Goal: Transaction & Acquisition: Purchase product/service

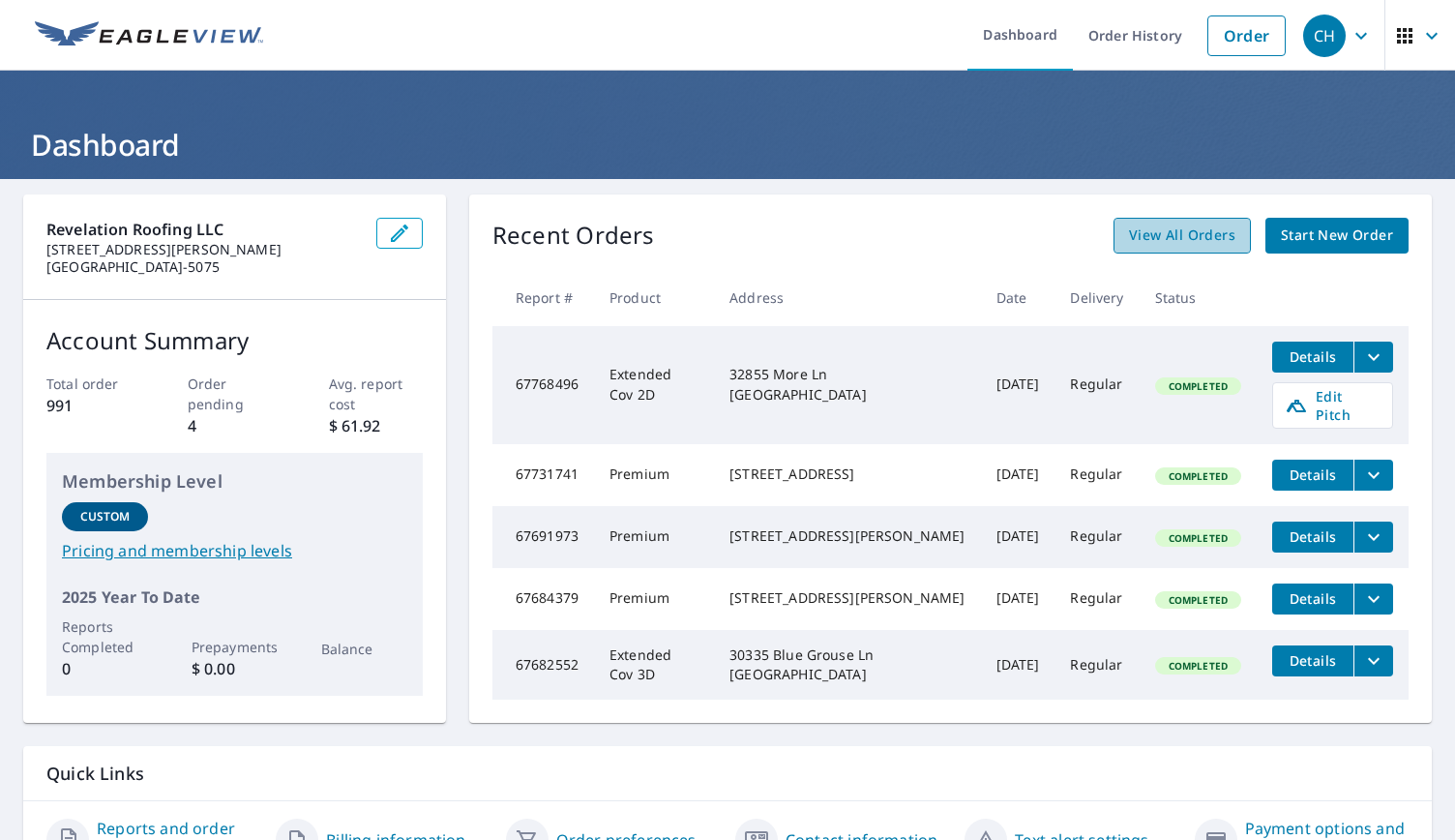
click at [1195, 241] on span "View All Orders" at bounding box center [1182, 235] width 106 height 24
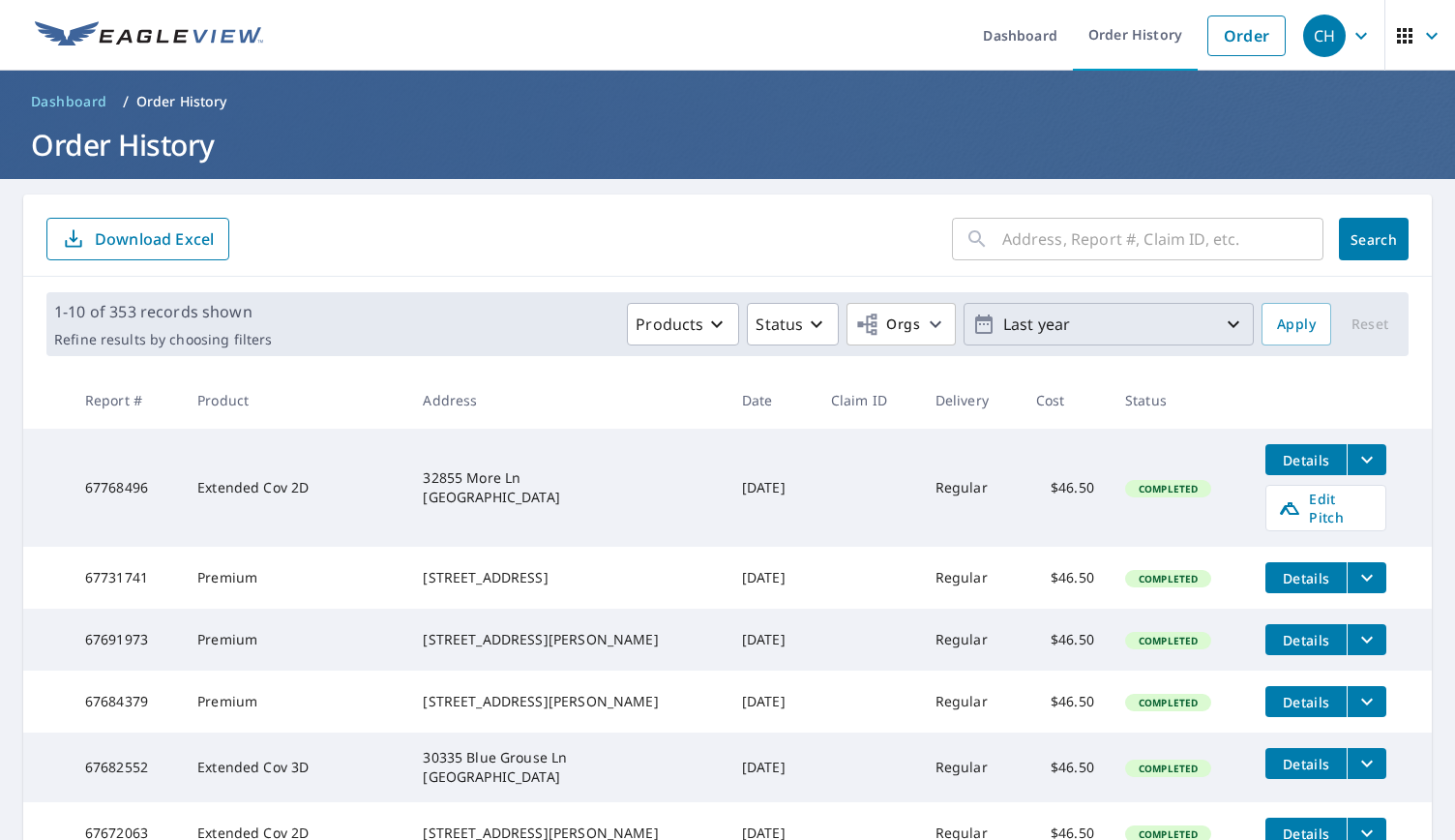
click at [997, 334] on p "Last year" at bounding box center [1109, 324] width 226 height 34
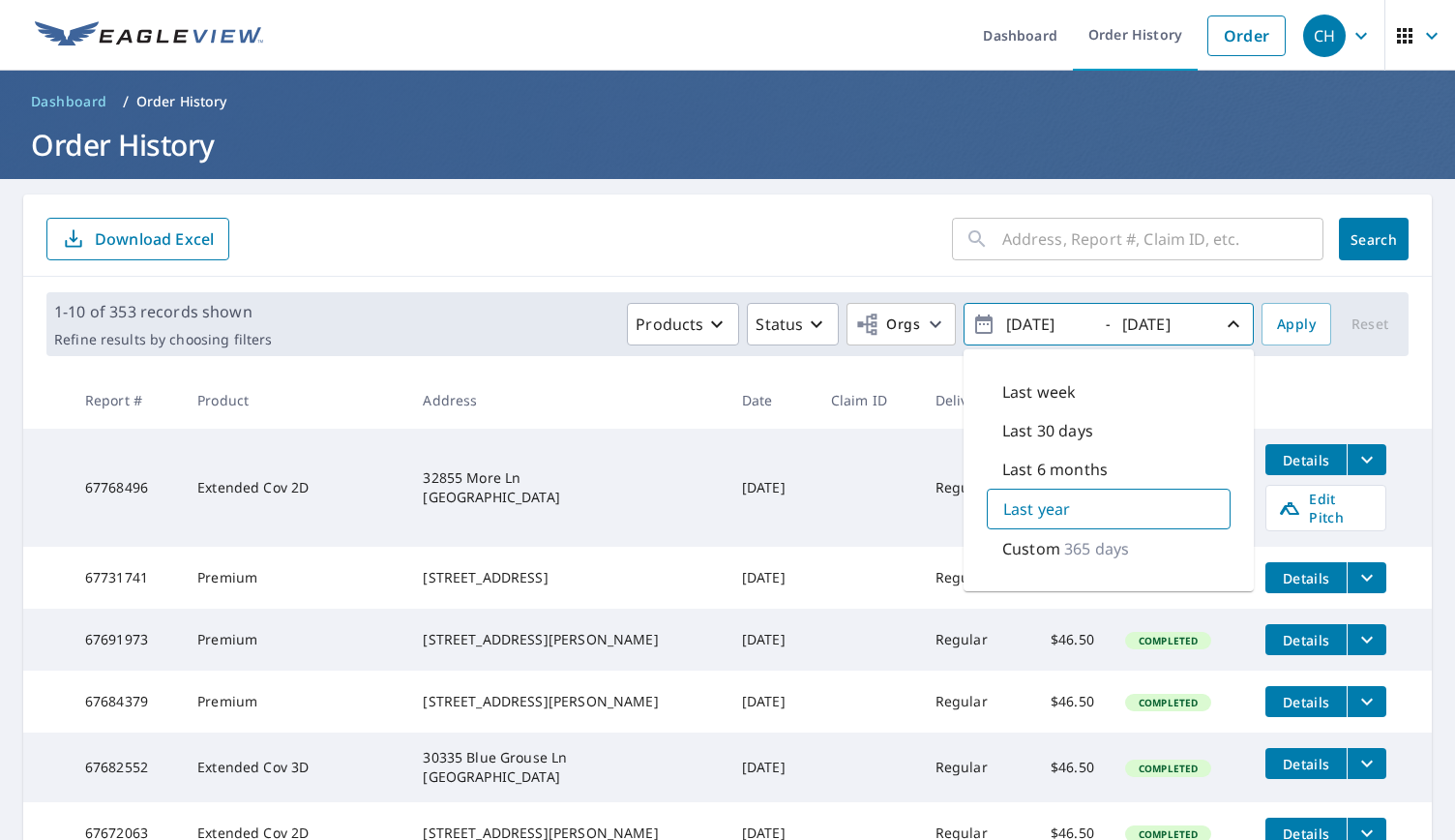
scroll to position [460, 0]
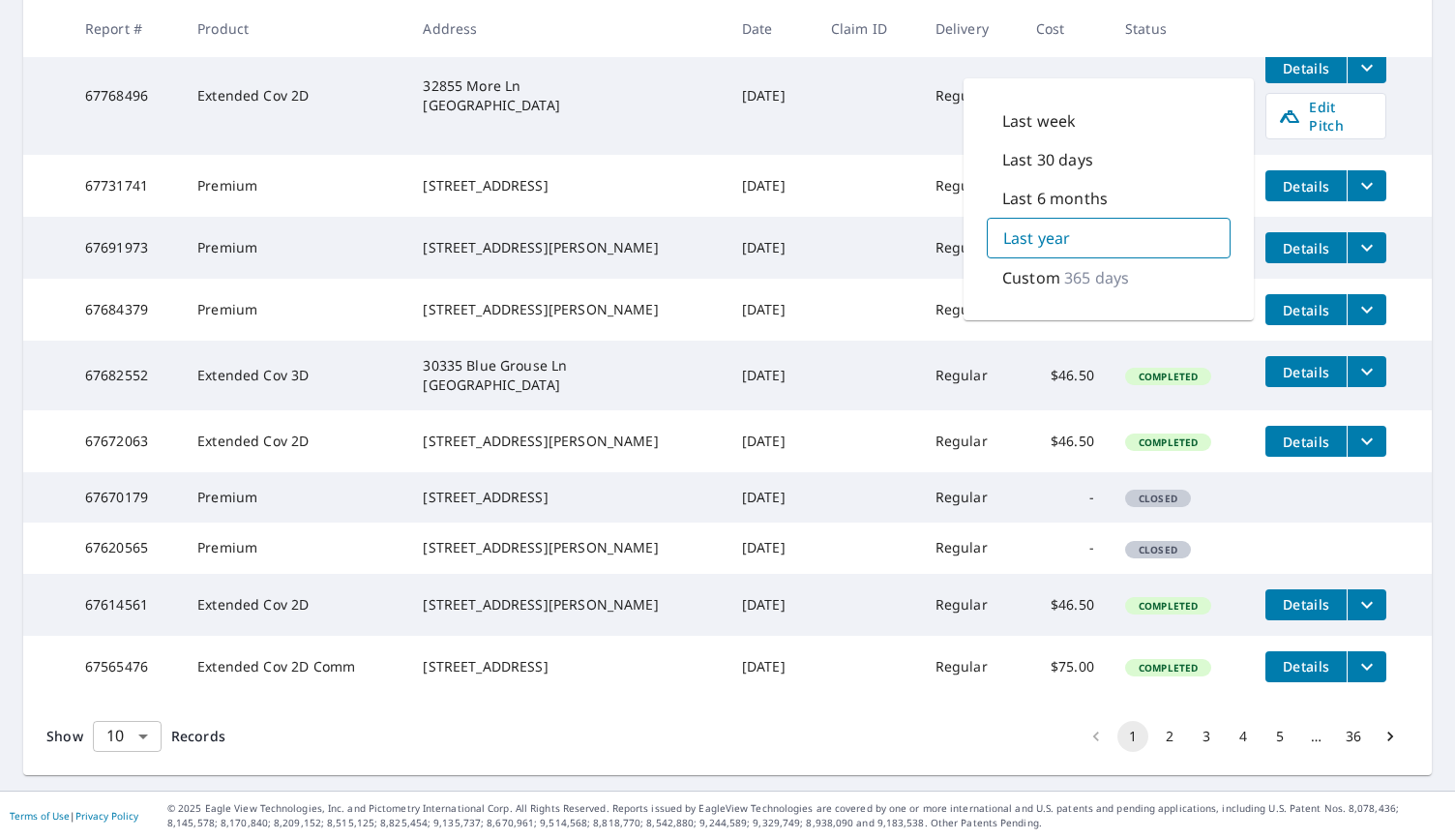
click at [130, 739] on body "CH CH Dashboard Order History Order CH Dashboard / Order History Order History …" at bounding box center [727, 420] width 1455 height 840
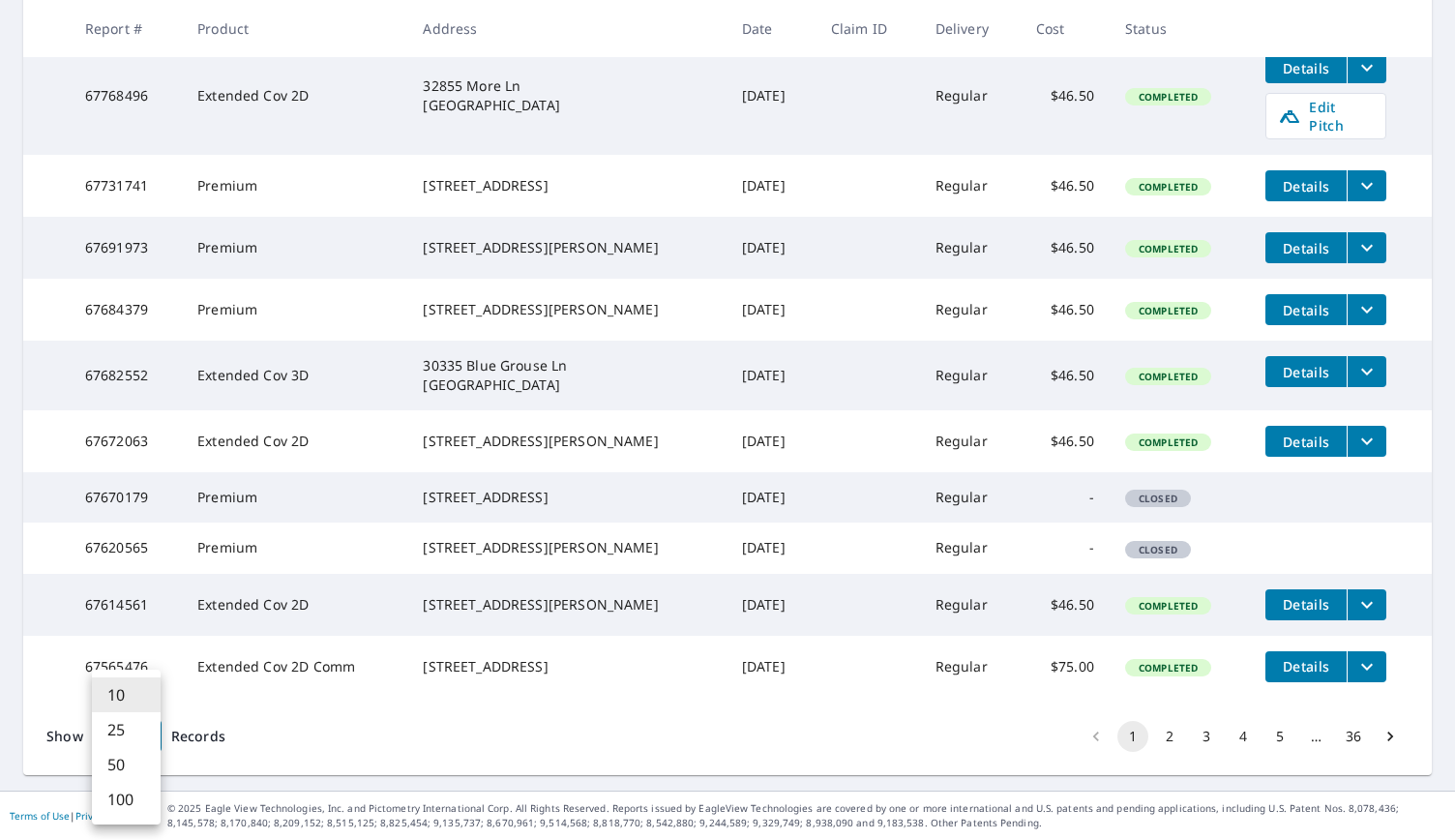
click at [130, 792] on li "100" at bounding box center [126, 799] width 68 height 35
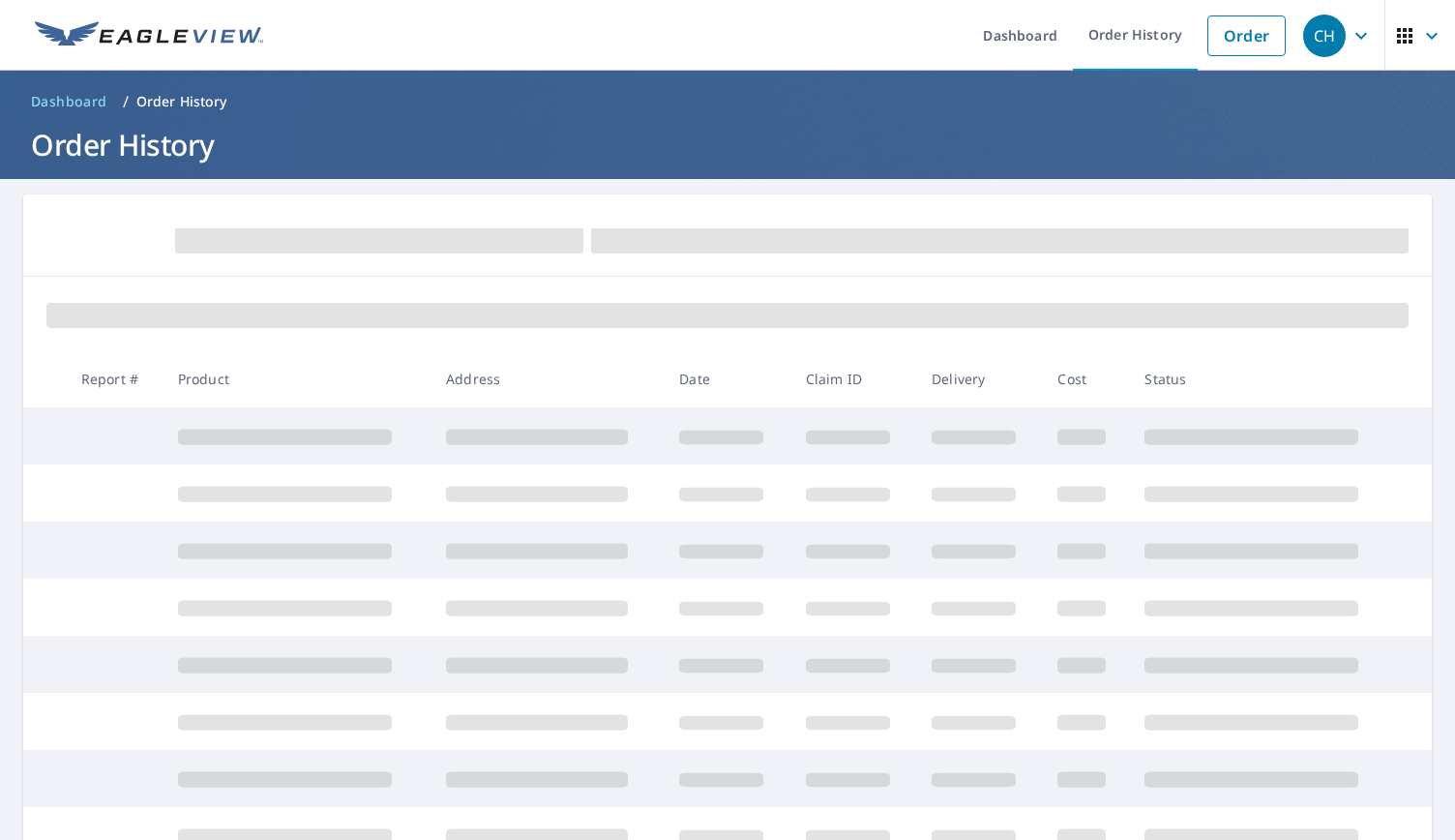
scroll to position [280, 0]
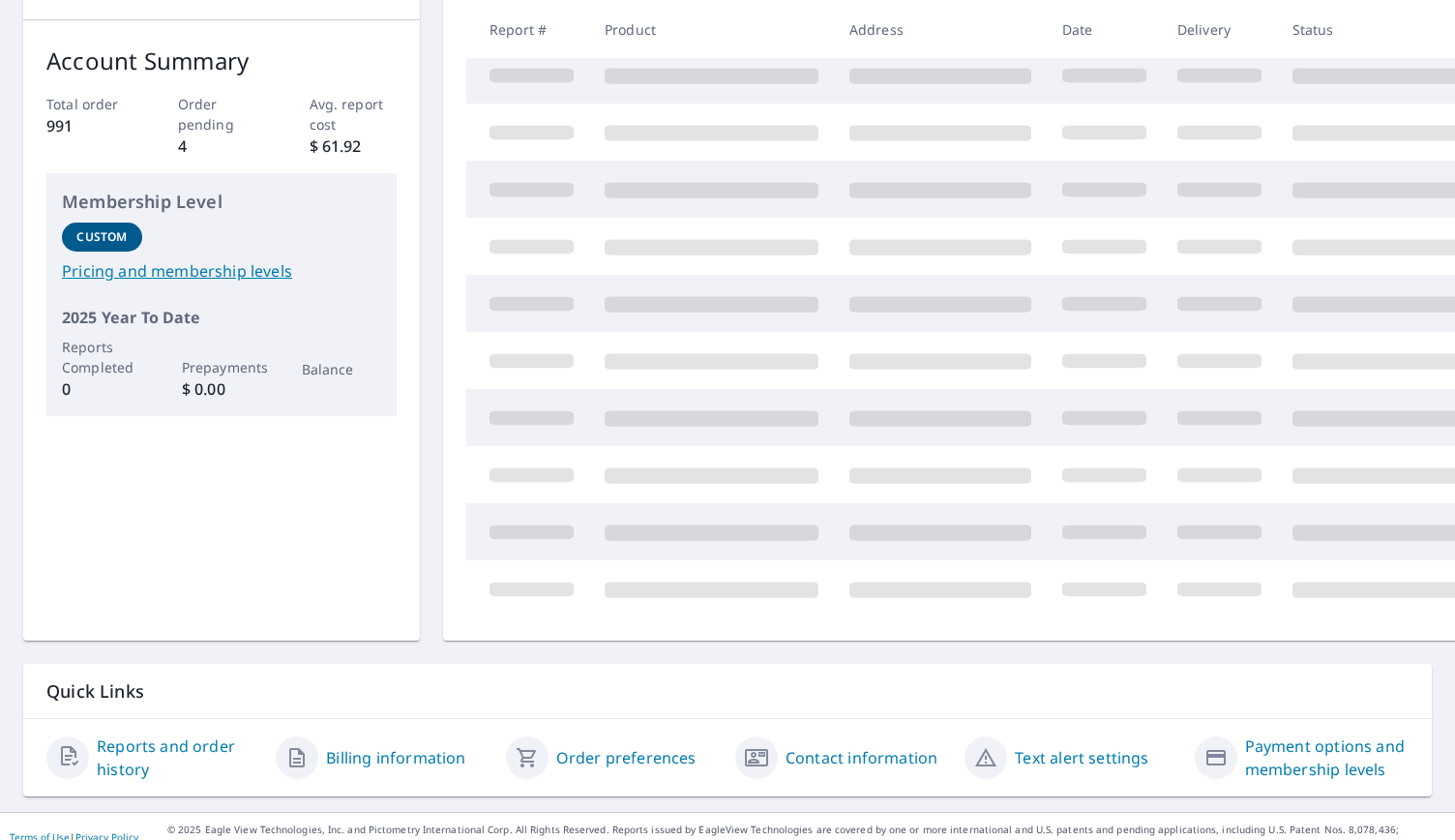
scroll to position [112, 0]
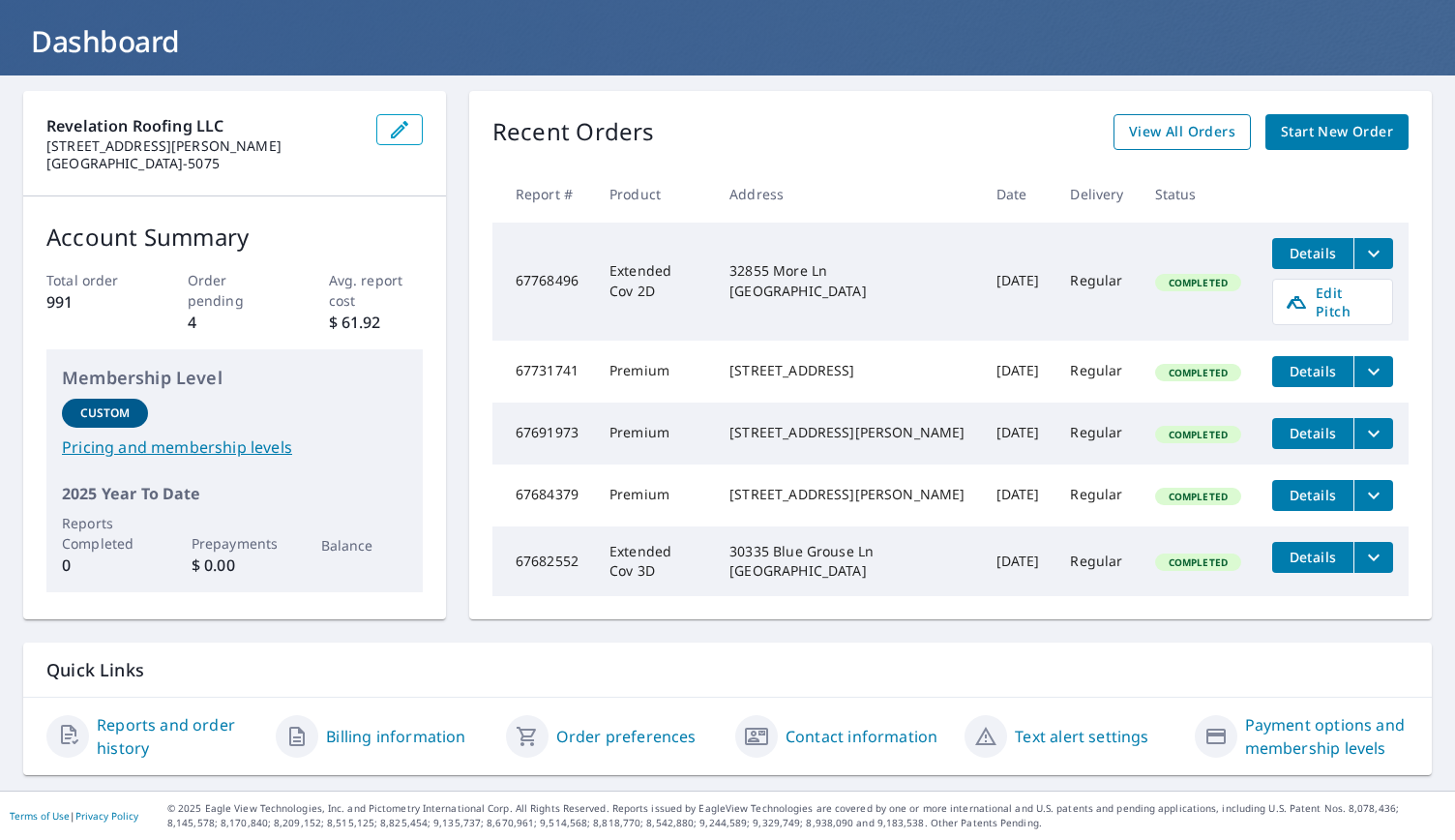
click at [1173, 127] on span "View All Orders" at bounding box center [1182, 132] width 106 height 24
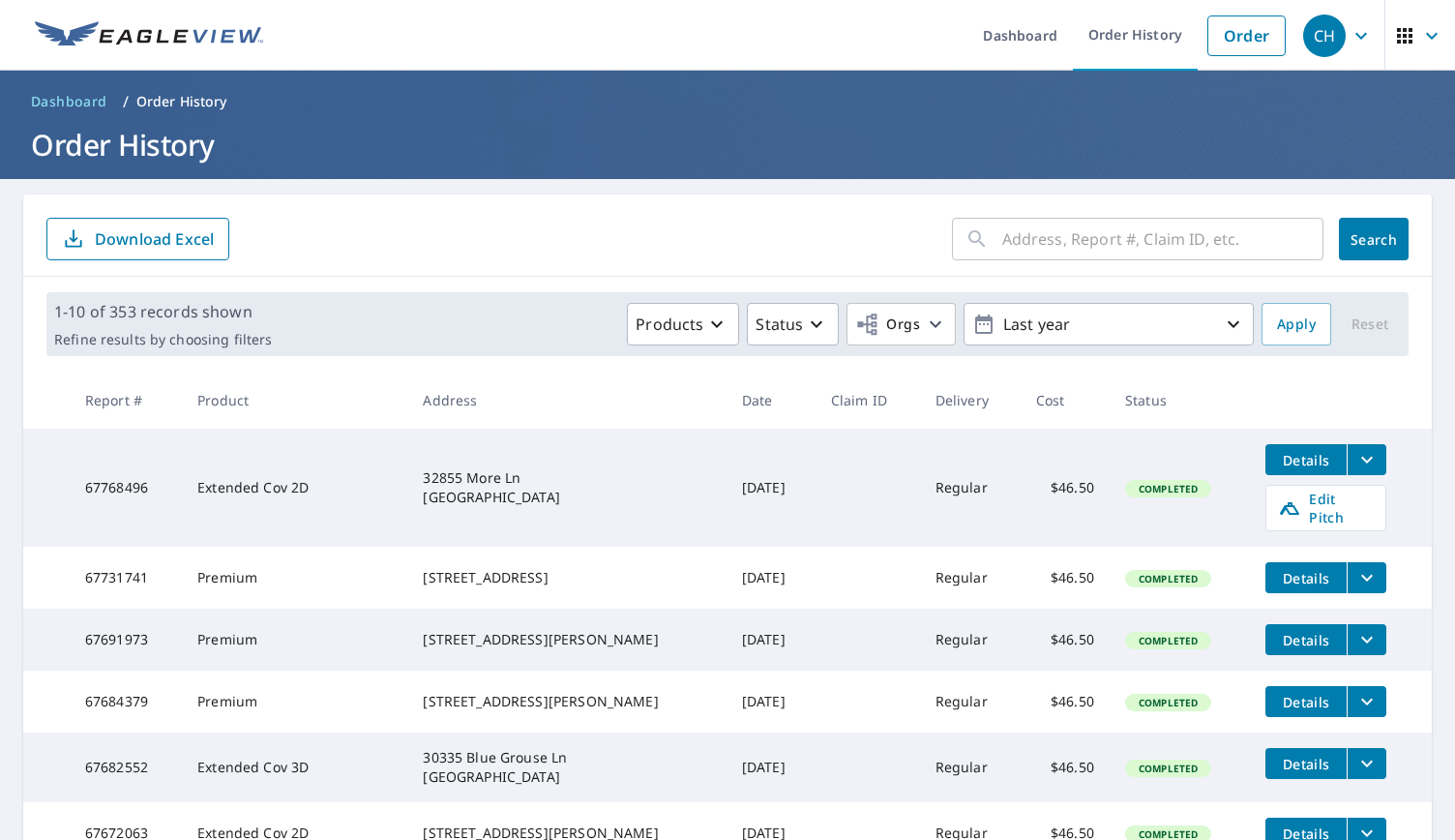
scroll to position [460, 0]
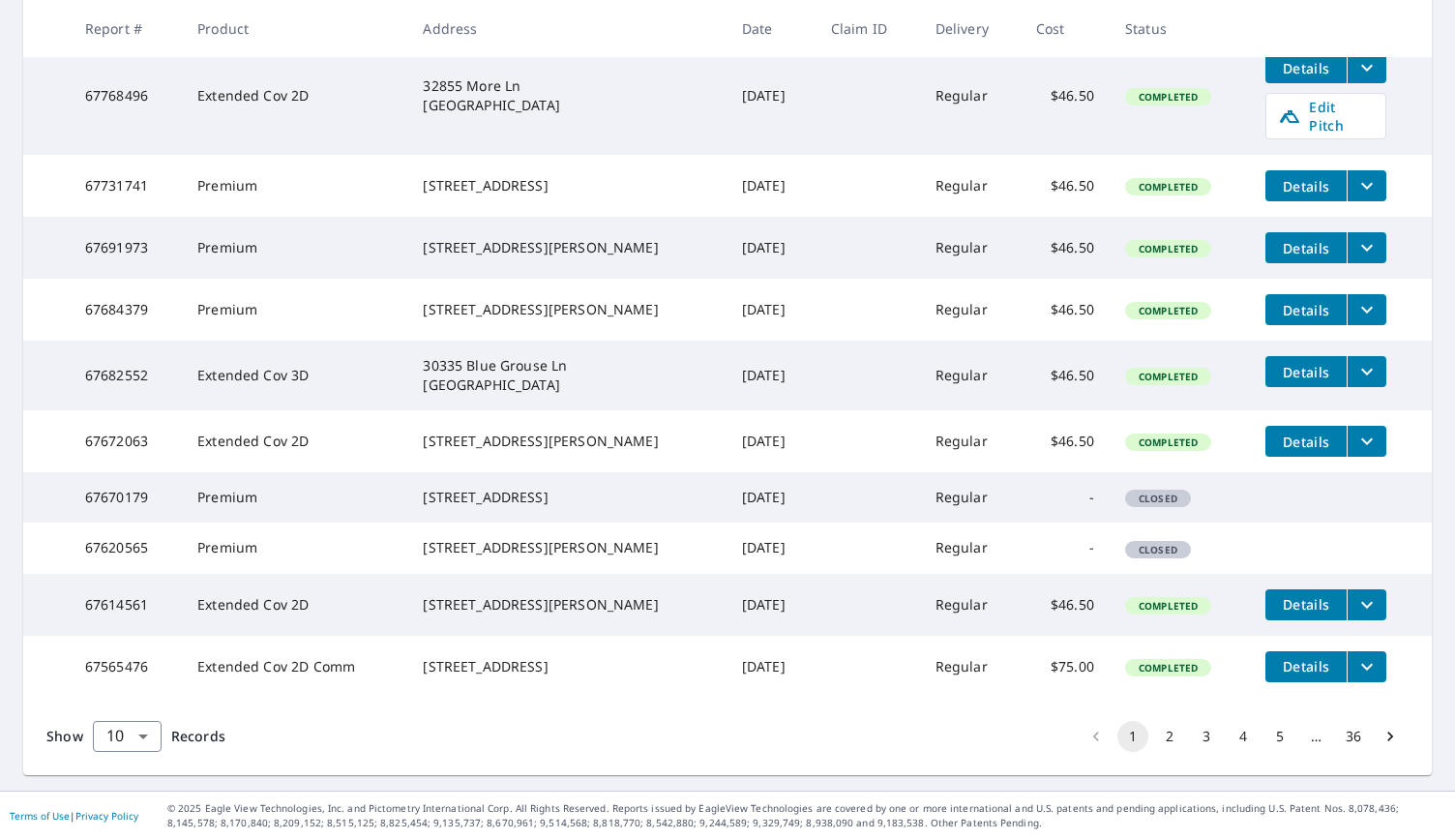
click at [1339, 743] on button "36" at bounding box center [1354, 737] width 31 height 31
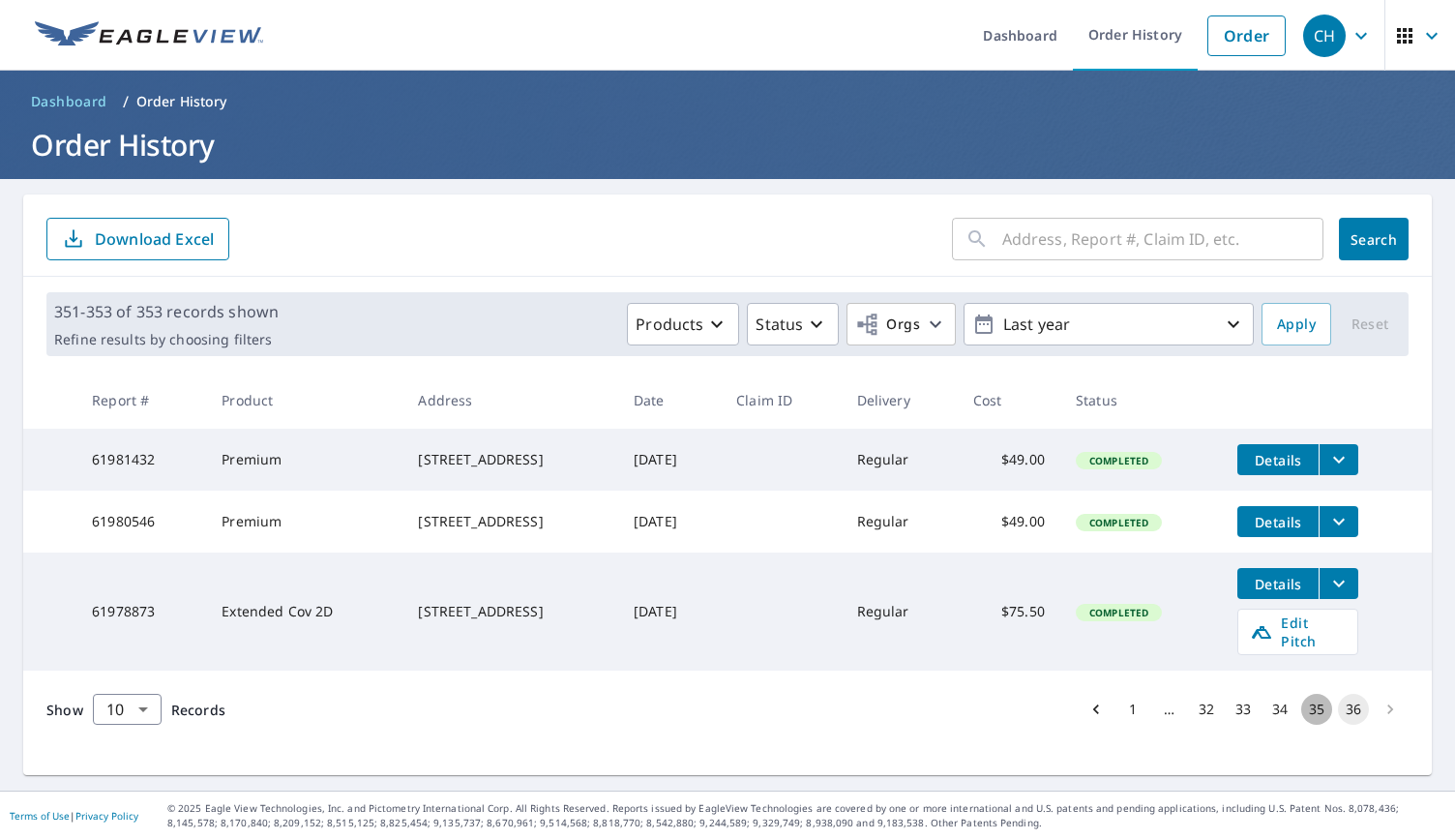
click at [1301, 713] on button "35" at bounding box center [1316, 709] width 31 height 31
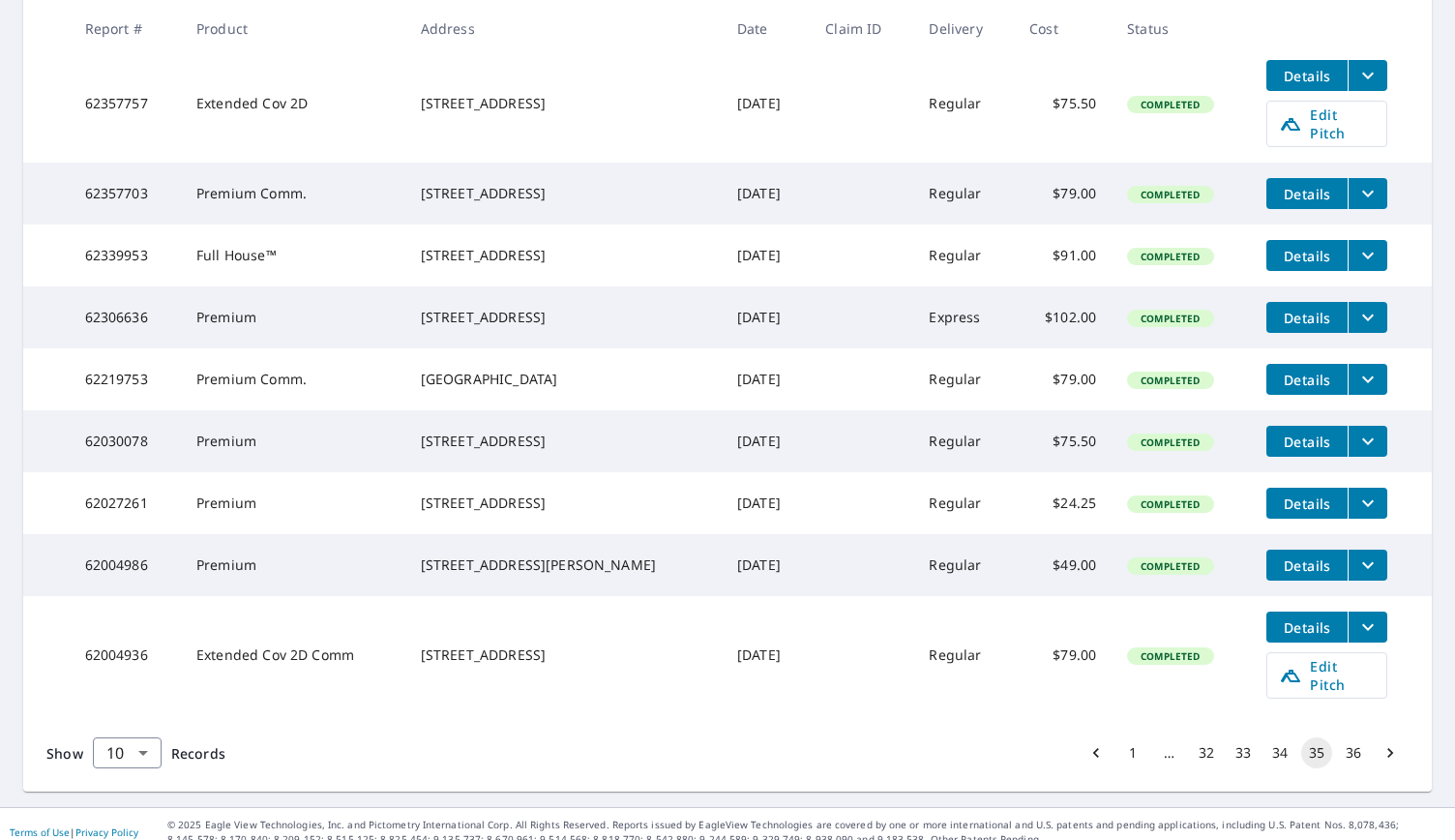
scroll to position [496, 0]
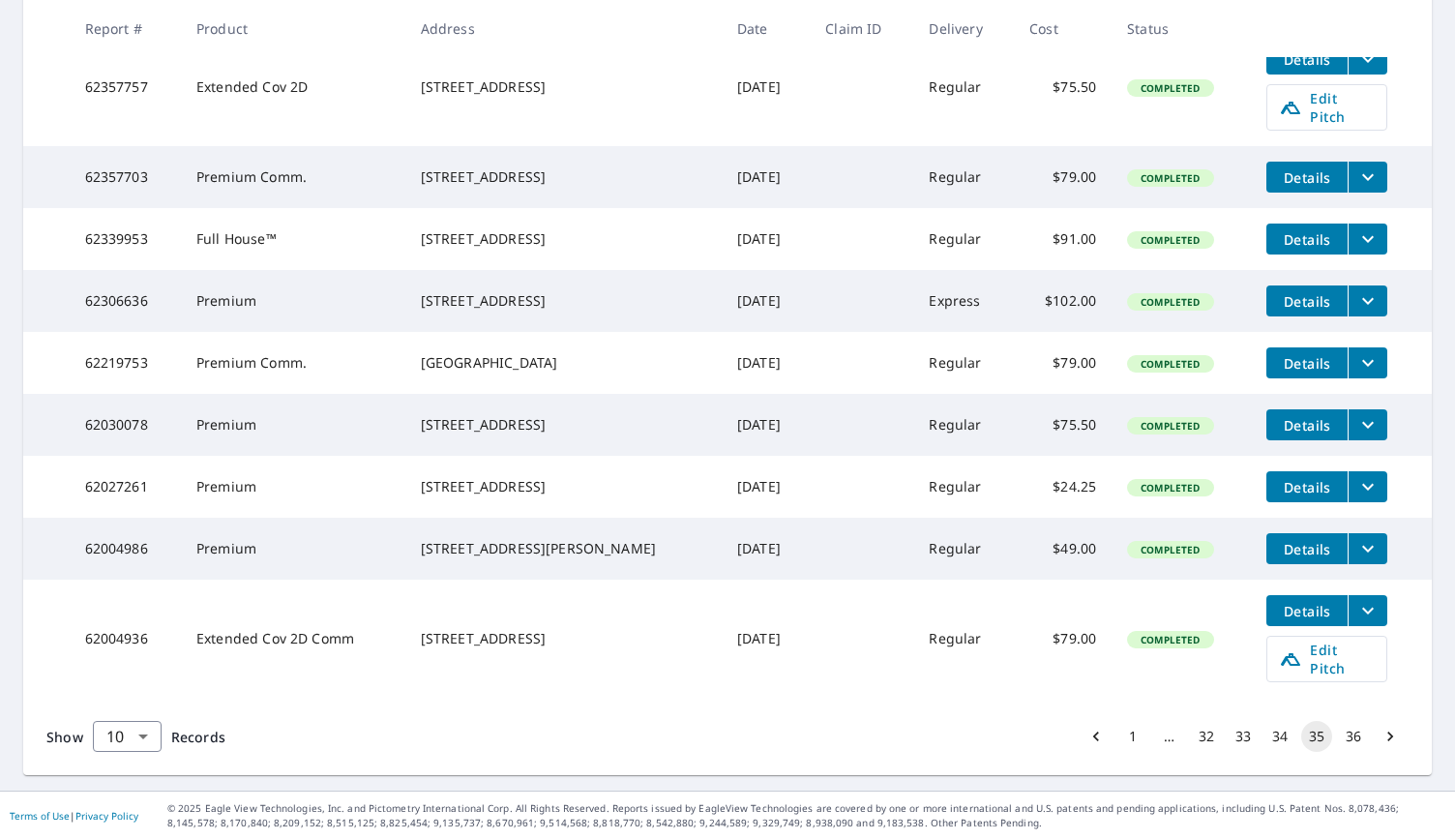
click at [1266, 742] on button "34" at bounding box center [1280, 737] width 31 height 31
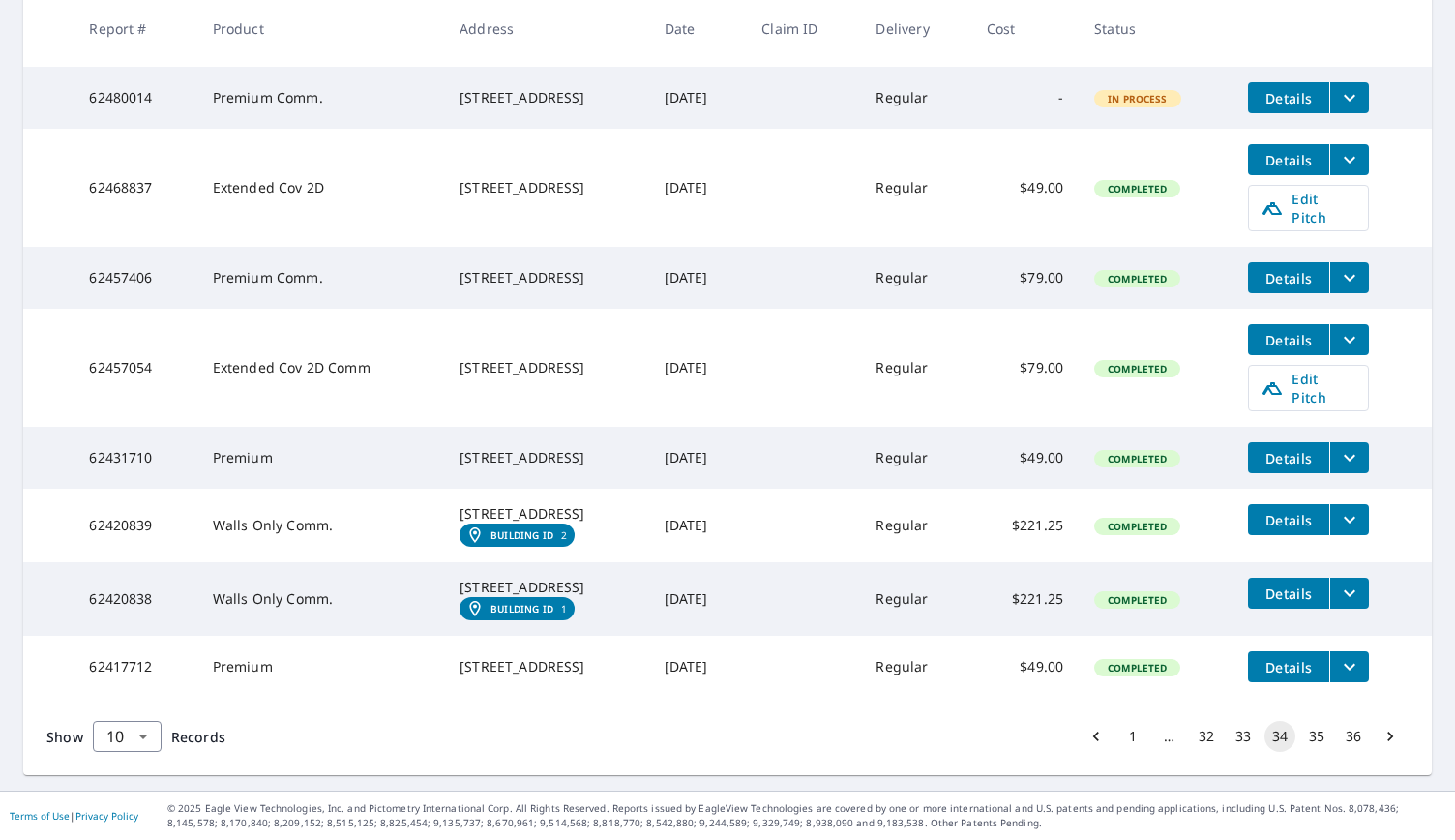
scroll to position [541, 0]
click at [1228, 729] on button "33" at bounding box center [1243, 737] width 31 height 31
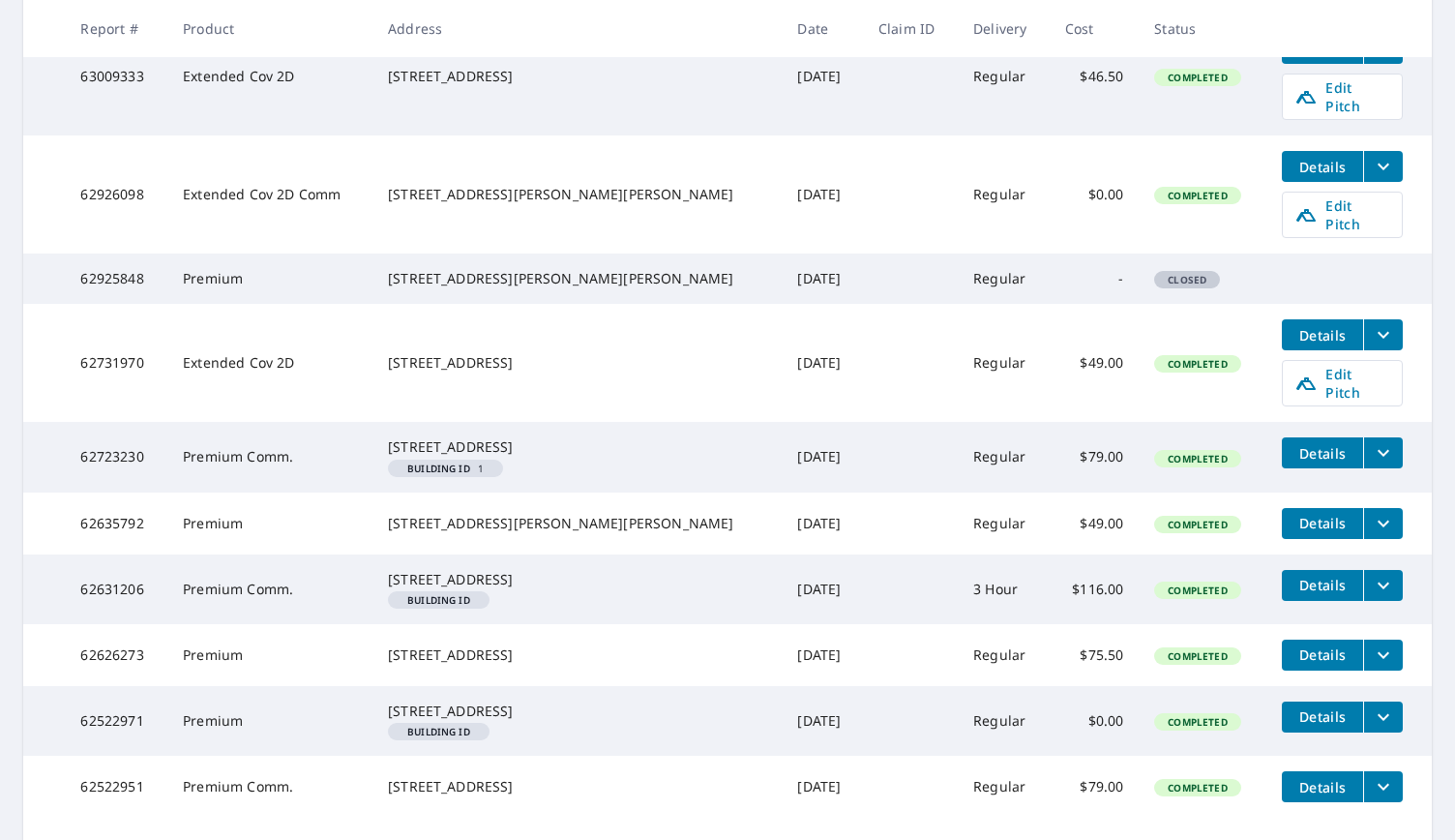
scroll to position [589, 0]
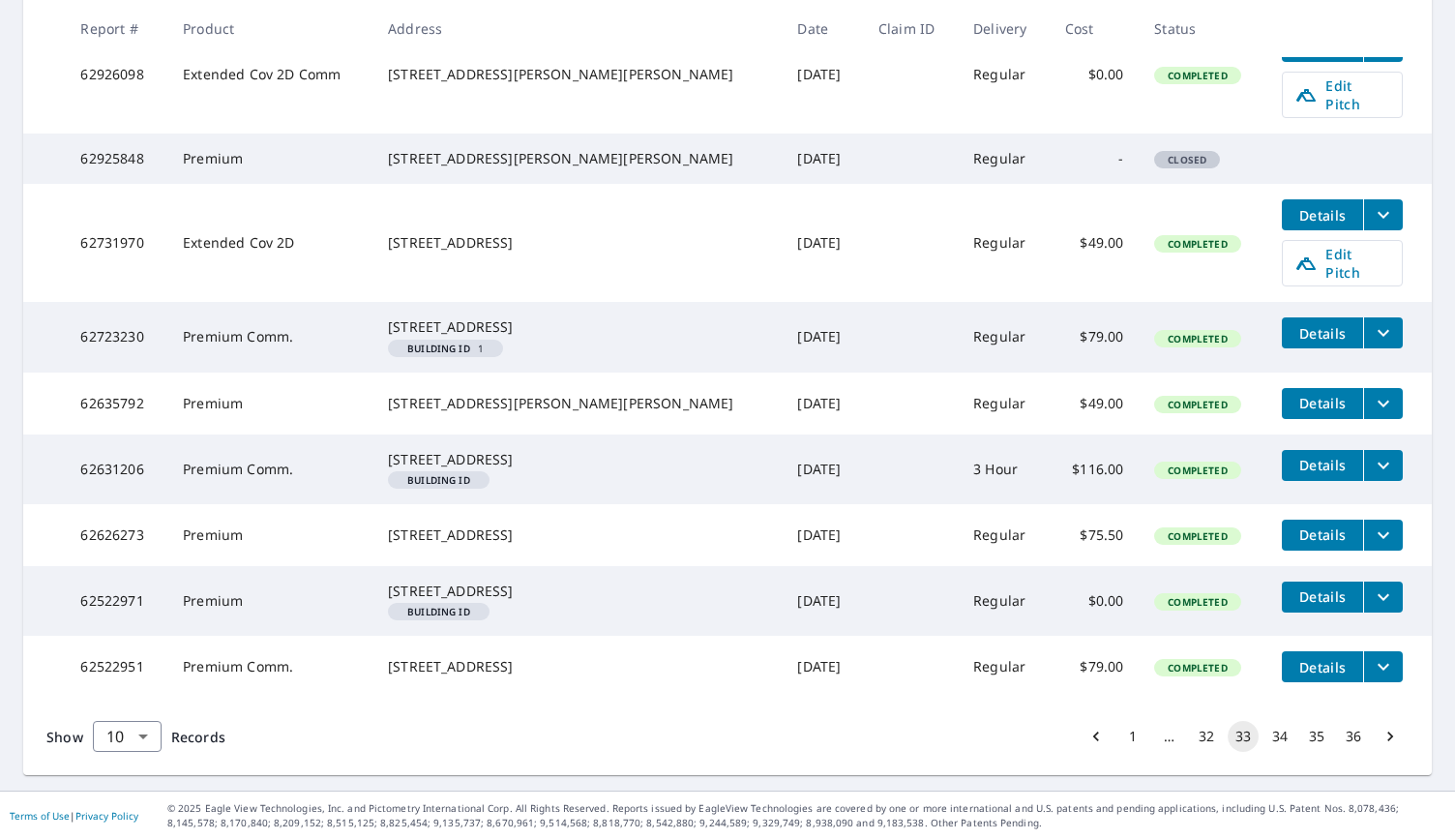
click at [1195, 734] on button "32" at bounding box center [1206, 737] width 31 height 31
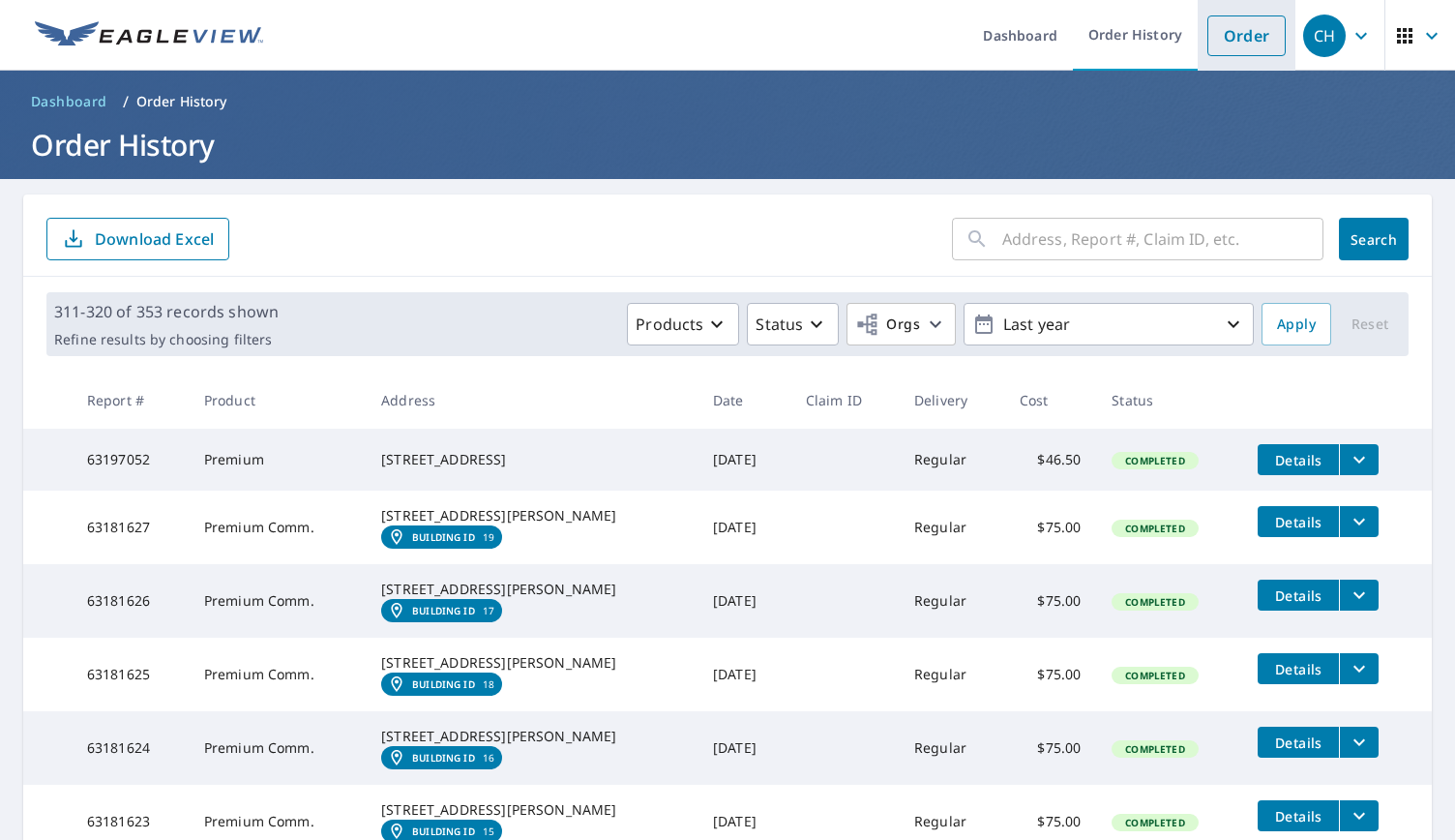
click at [1216, 24] on link "Order" at bounding box center [1246, 36] width 78 height 41
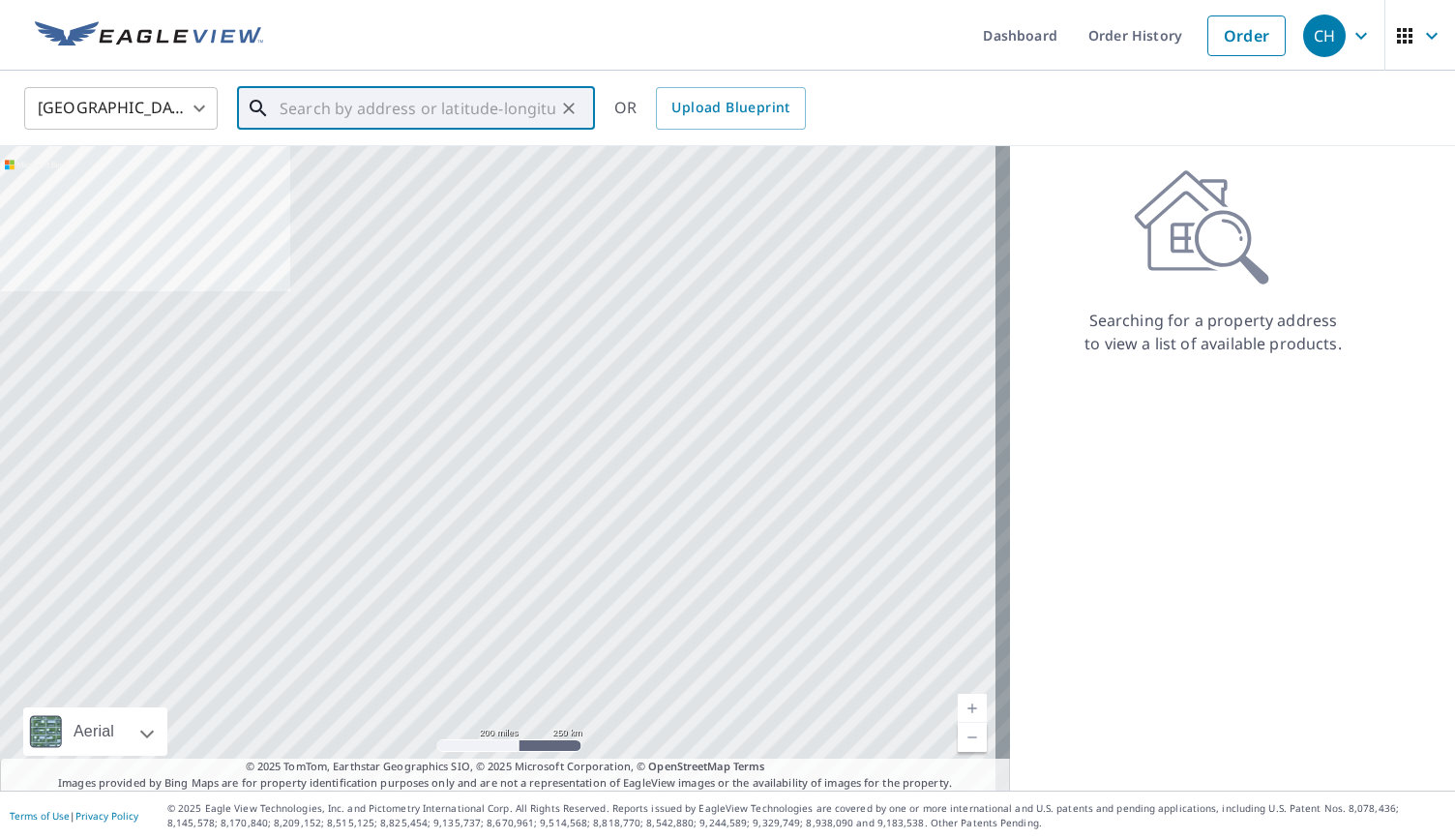
click at [406, 107] on input "text" at bounding box center [418, 108] width 276 height 55
click at [318, 287] on div at bounding box center [505, 468] width 1010 height 644
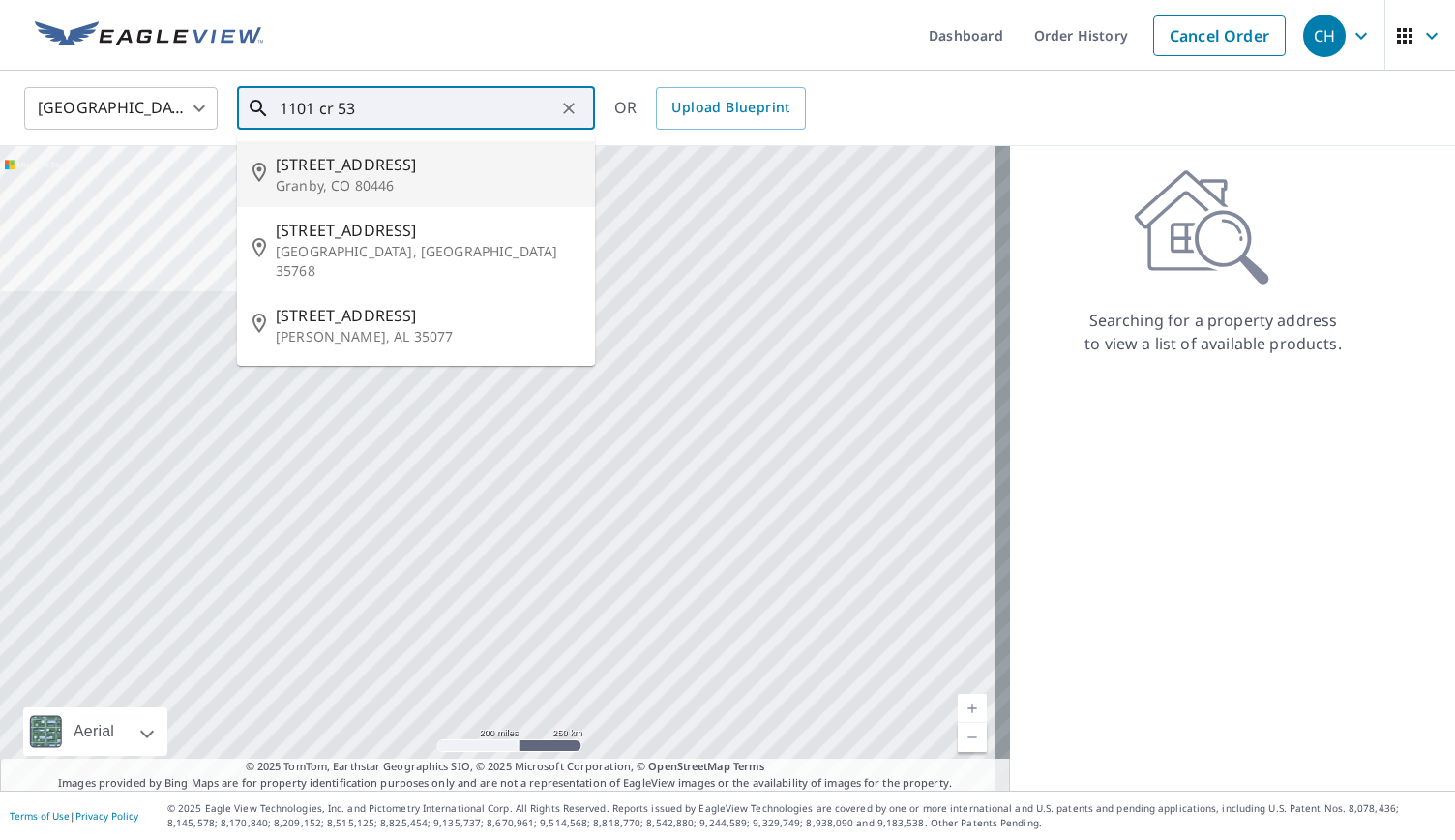
click at [335, 186] on p "Granby, CO 80446" at bounding box center [427, 185] width 303 height 20
type input "[STREET_ADDRESS]"
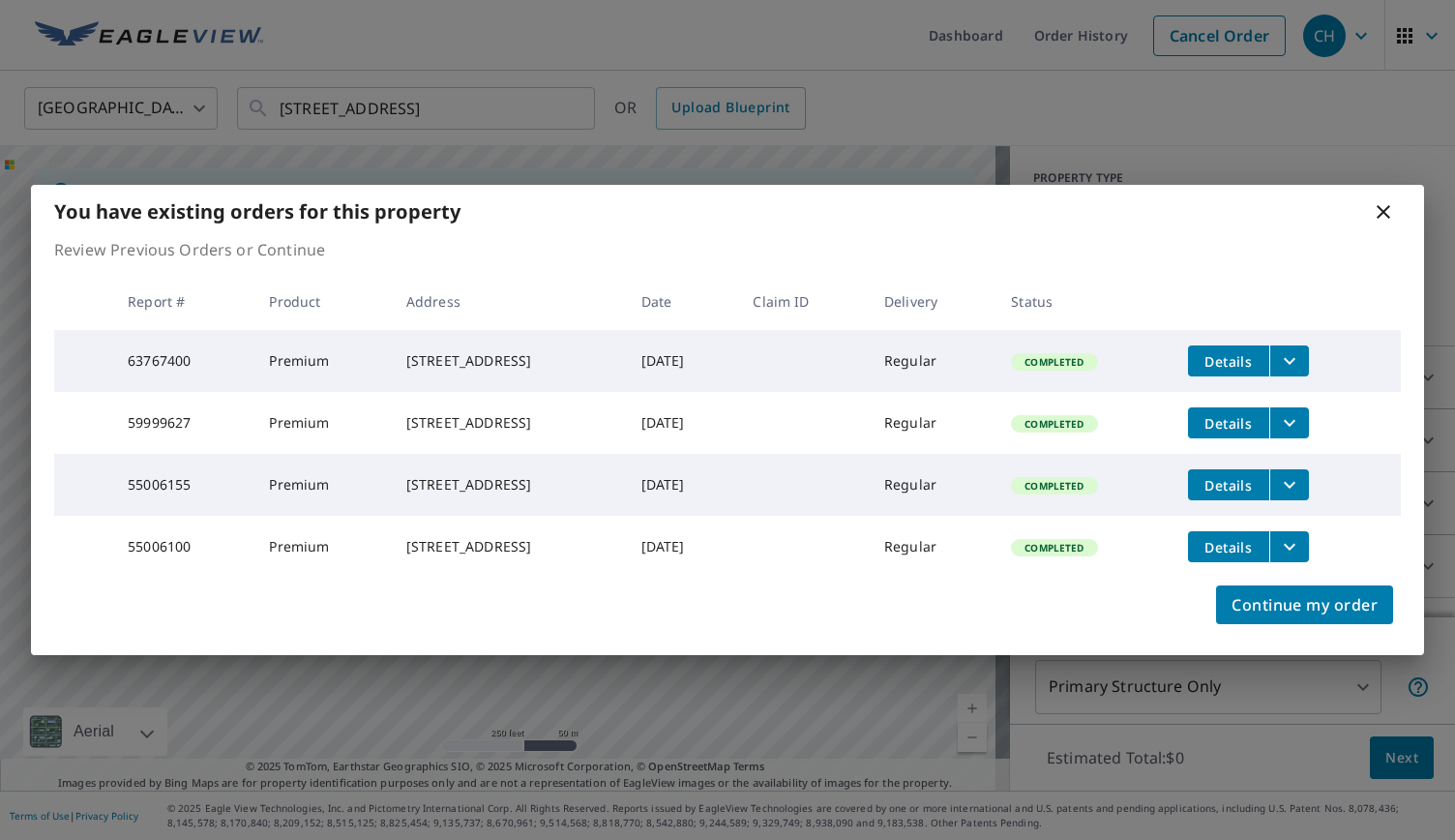
click at [589, 567] on tbody "63767400 Premium [STREET_ADDRESS] [DATE] Regular Completed Details 59999627 Pre…" at bounding box center [728, 454] width 1347 height 248
click at [625, 623] on div "Continue my order" at bounding box center [728, 616] width 1394 height 77
click at [1309, 540] on button "filesDropdownBtn-55006100" at bounding box center [1289, 546] width 40 height 31
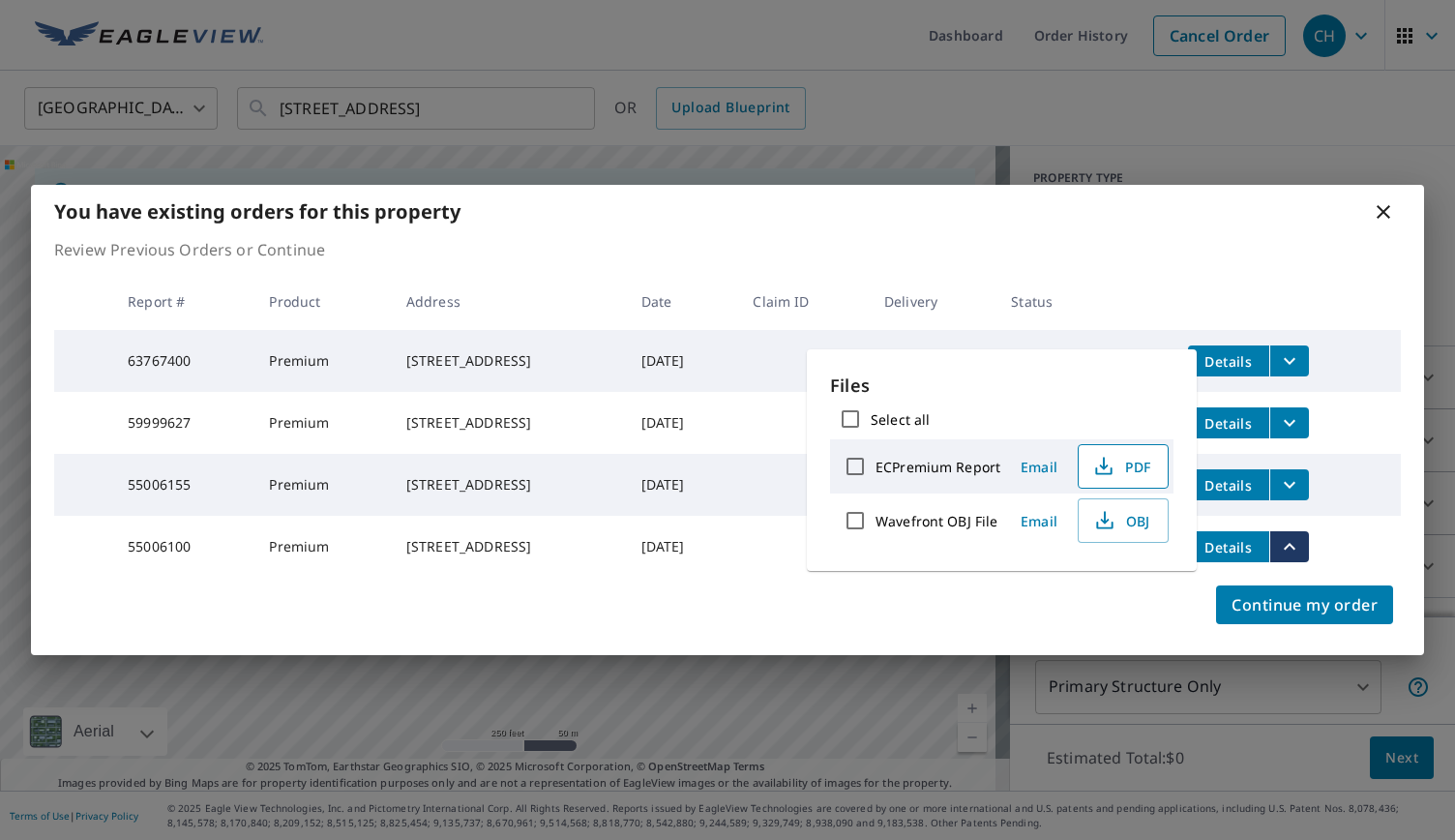
click at [1142, 467] on span "PDF" at bounding box center [1120, 466] width 61 height 23
click at [990, 636] on div "Continue my order" at bounding box center [728, 616] width 1394 height 77
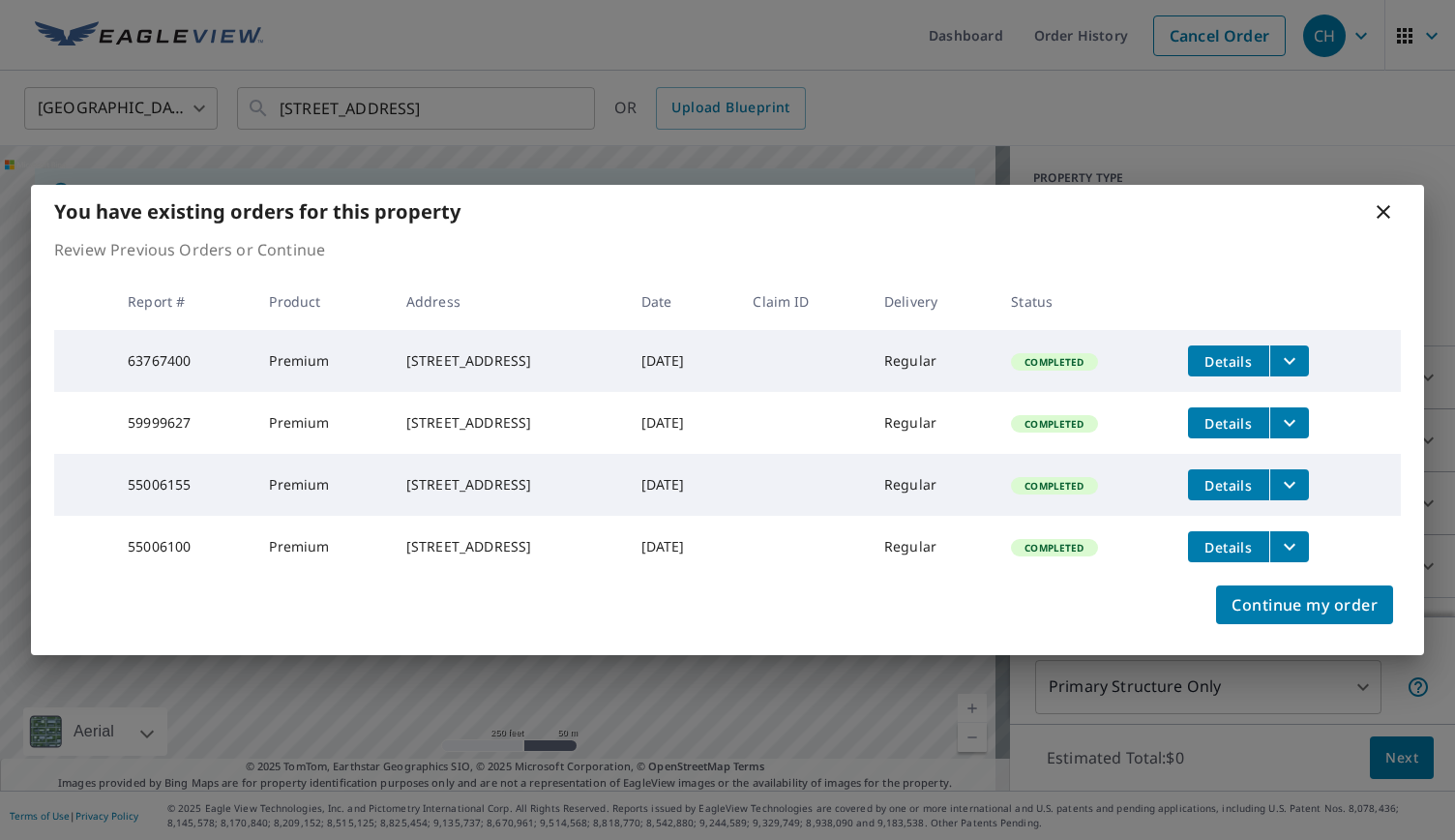
click at [1301, 478] on icon "filesDropdownBtn-55006155" at bounding box center [1290, 485] width 23 height 23
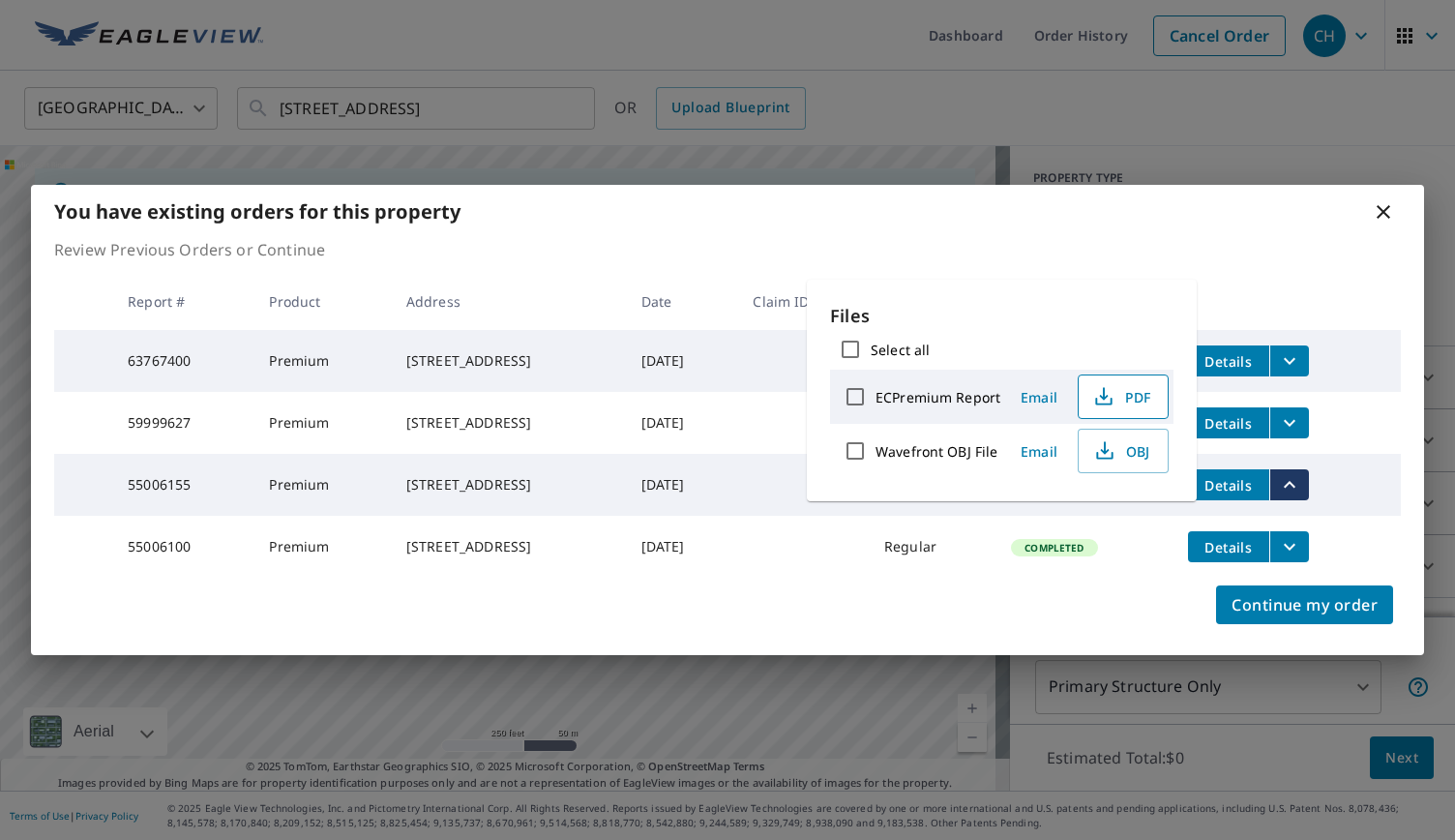
click at [1130, 405] on span "PDF" at bounding box center [1120, 397] width 61 height 23
click at [1301, 415] on icon "filesDropdownBtn-59999627" at bounding box center [1290, 422] width 23 height 23
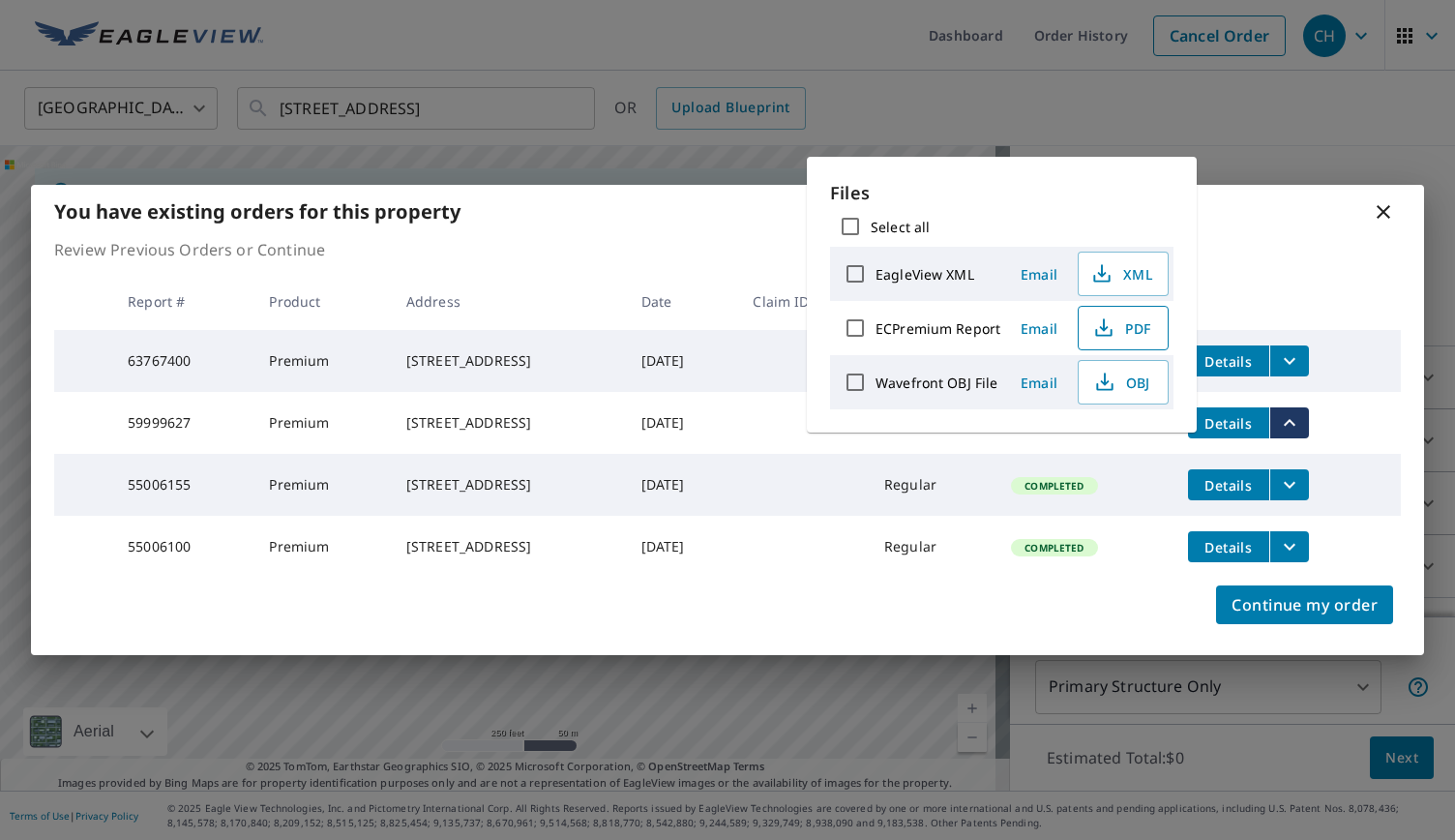
click at [1136, 319] on span "PDF" at bounding box center [1120, 328] width 61 height 23
click at [806, 617] on div "Continue my order" at bounding box center [728, 616] width 1394 height 77
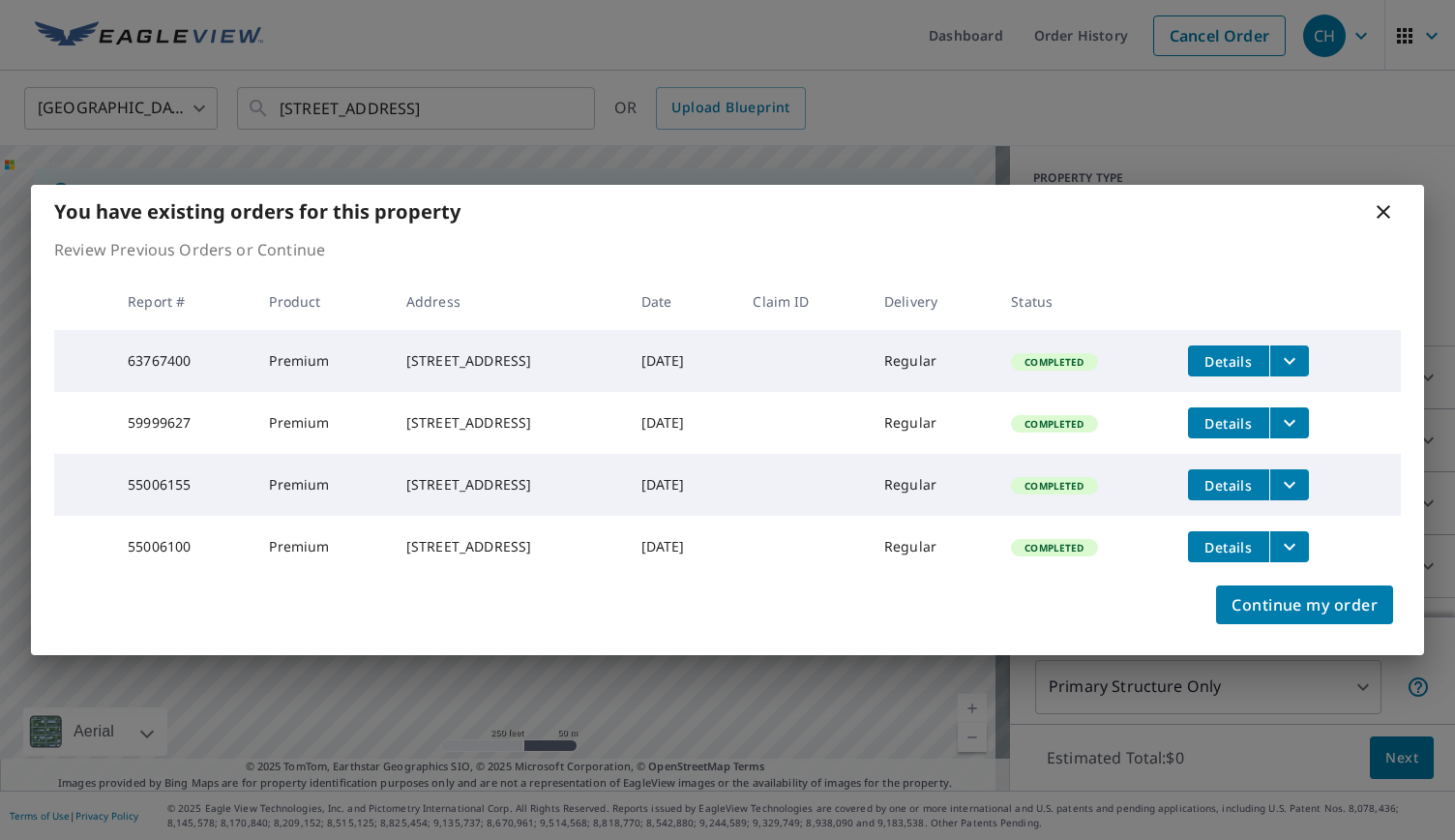
click at [1377, 200] on icon at bounding box center [1384, 212] width 23 height 23
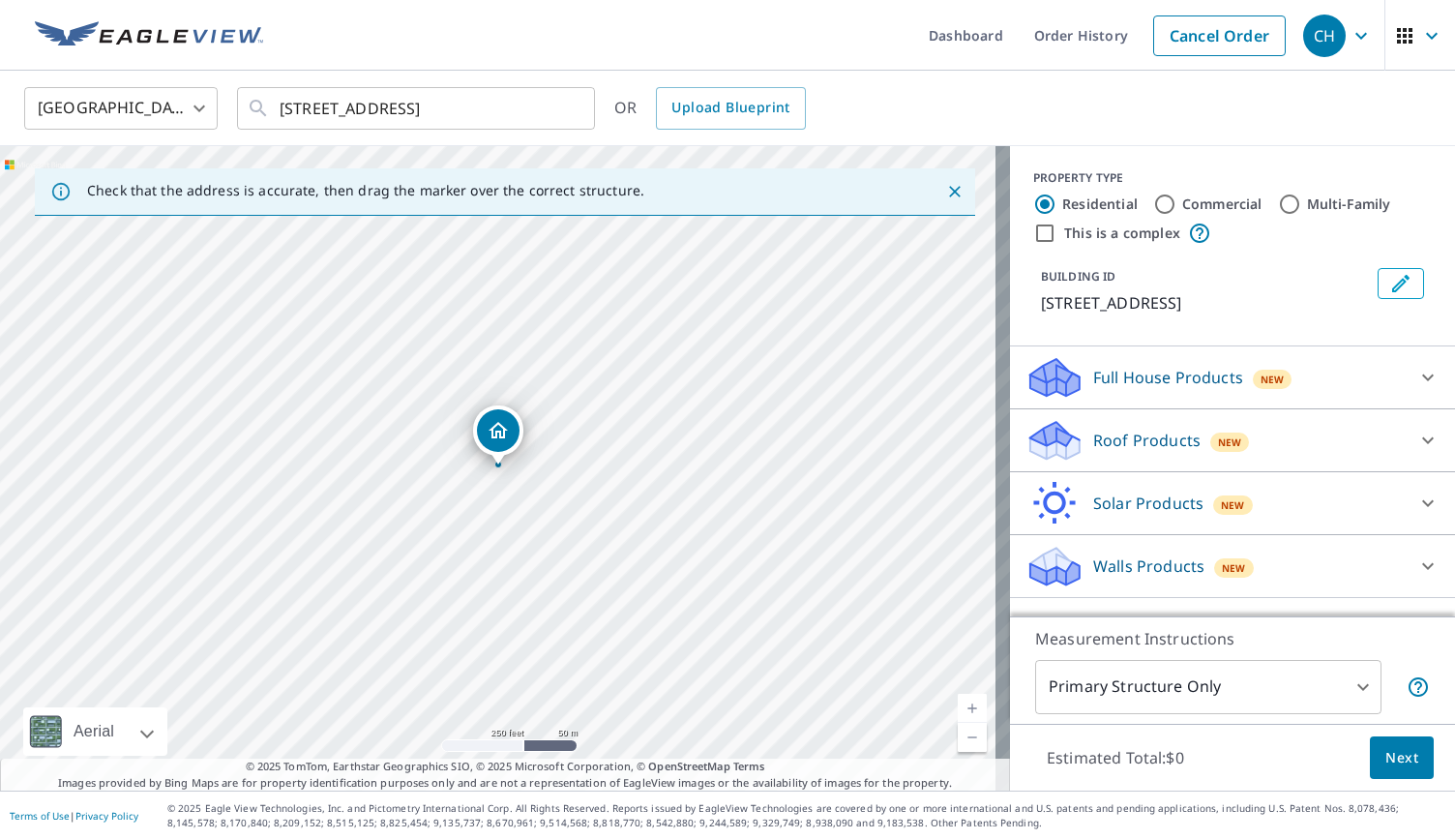
click at [957, 733] on link "Current Level 17, Zoom Out" at bounding box center [972, 738] width 29 height 29
drag, startPoint x: 411, startPoint y: 570, endPoint x: 602, endPoint y: 352, distance: 289.8
click at [602, 352] on div "[STREET_ADDRESS]" at bounding box center [505, 468] width 1010 height 644
drag, startPoint x: 682, startPoint y: 229, endPoint x: 499, endPoint y: 549, distance: 368.6
click at [950, 182] on div at bounding box center [948, 191] width 41 height 35
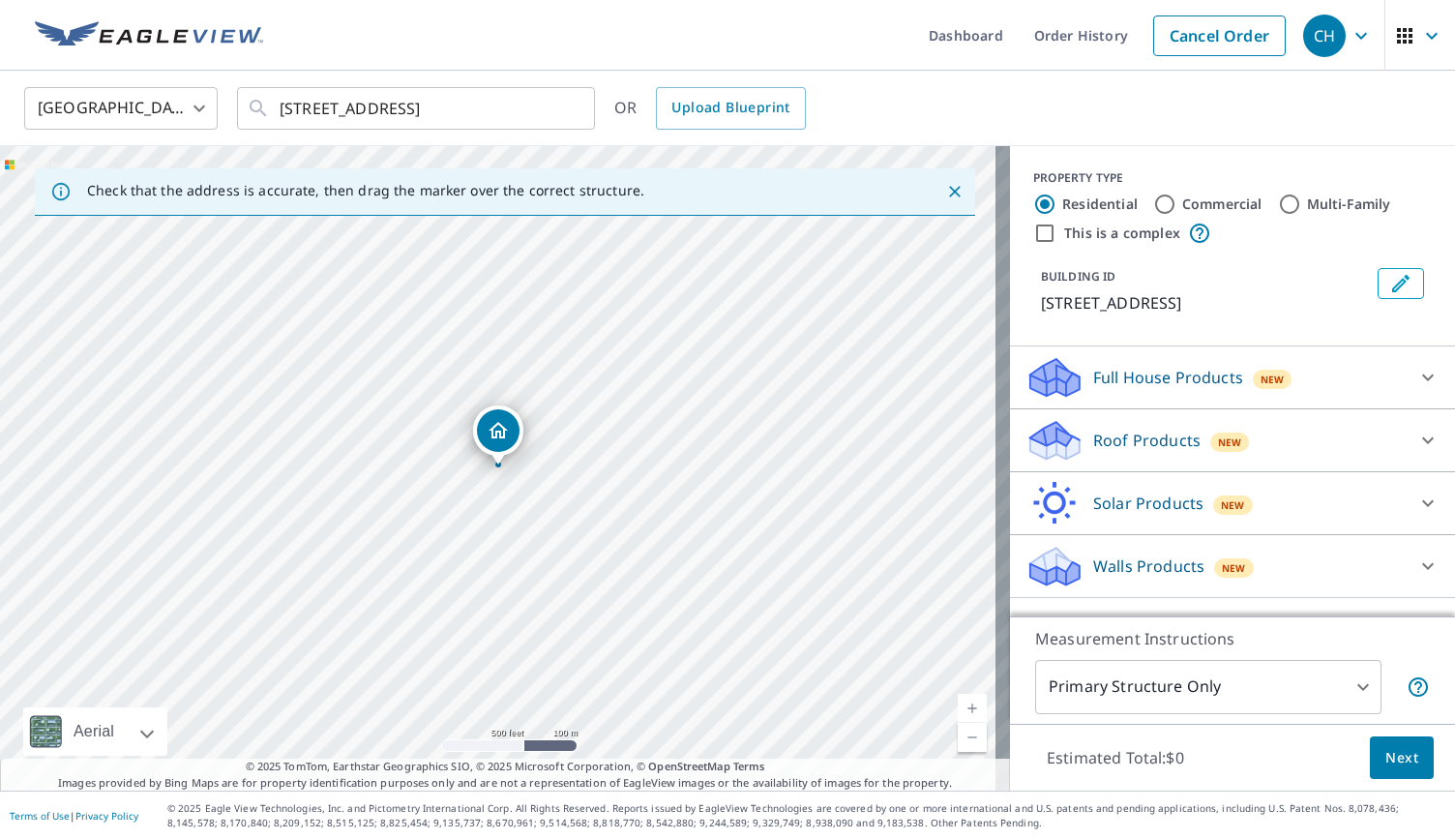
click at [946, 191] on icon "Close" at bounding box center [955, 191] width 20 height 20
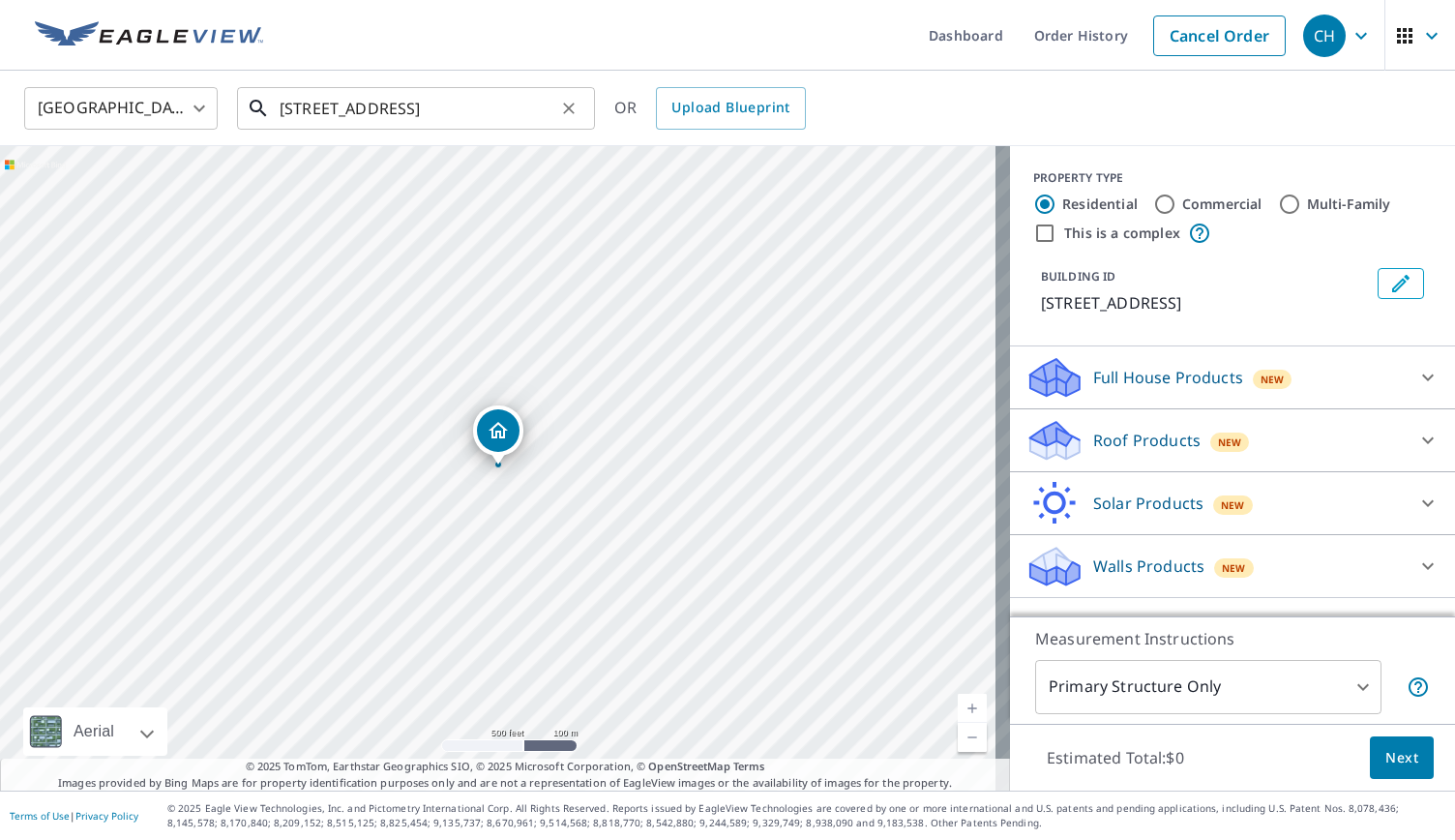
click at [540, 107] on input "[STREET_ADDRESS]" at bounding box center [418, 108] width 276 height 55
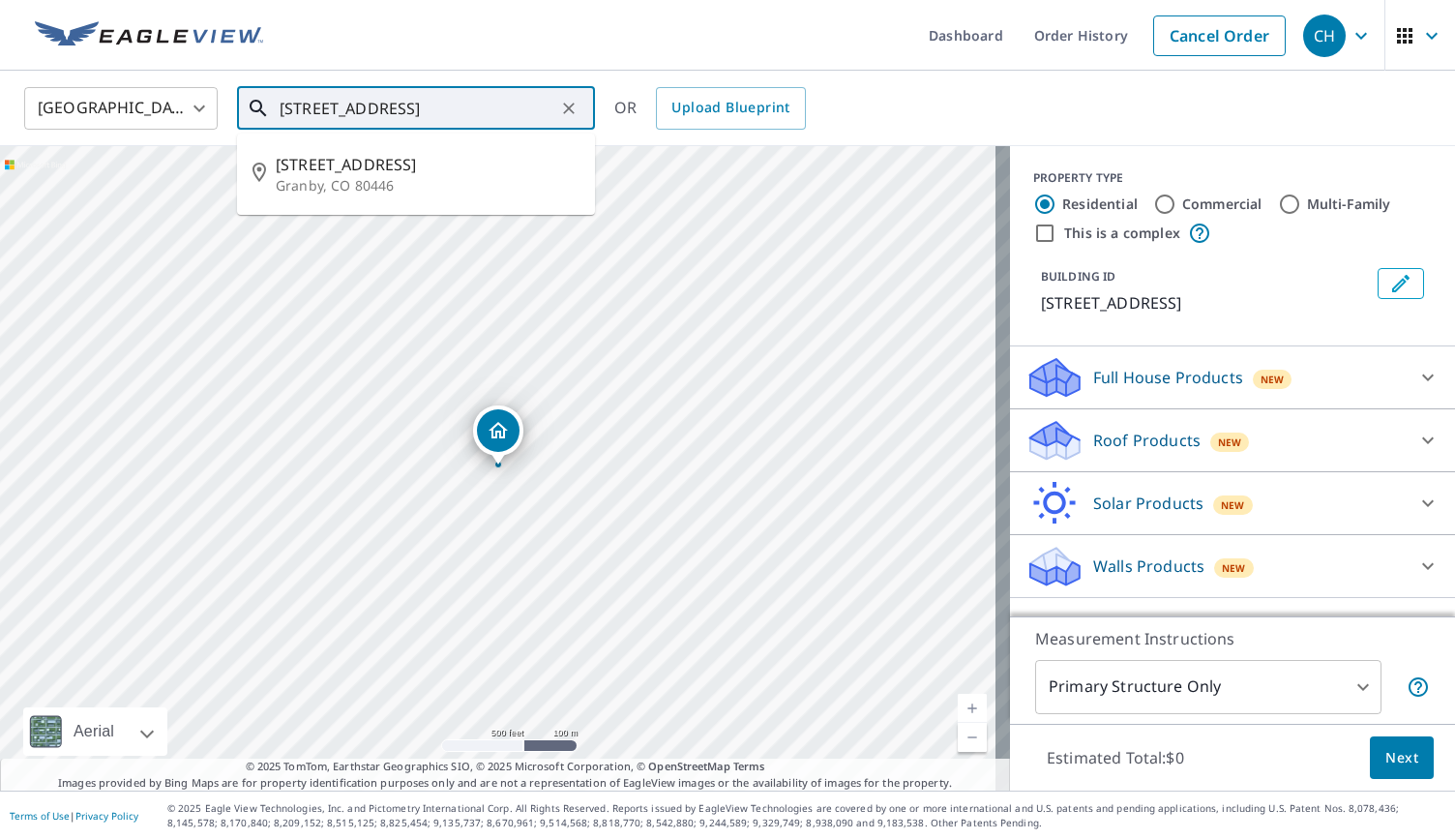
click at [540, 107] on input "[STREET_ADDRESS]" at bounding box center [418, 108] width 276 height 55
click at [567, 111] on icon "Clear" at bounding box center [569, 108] width 20 height 20
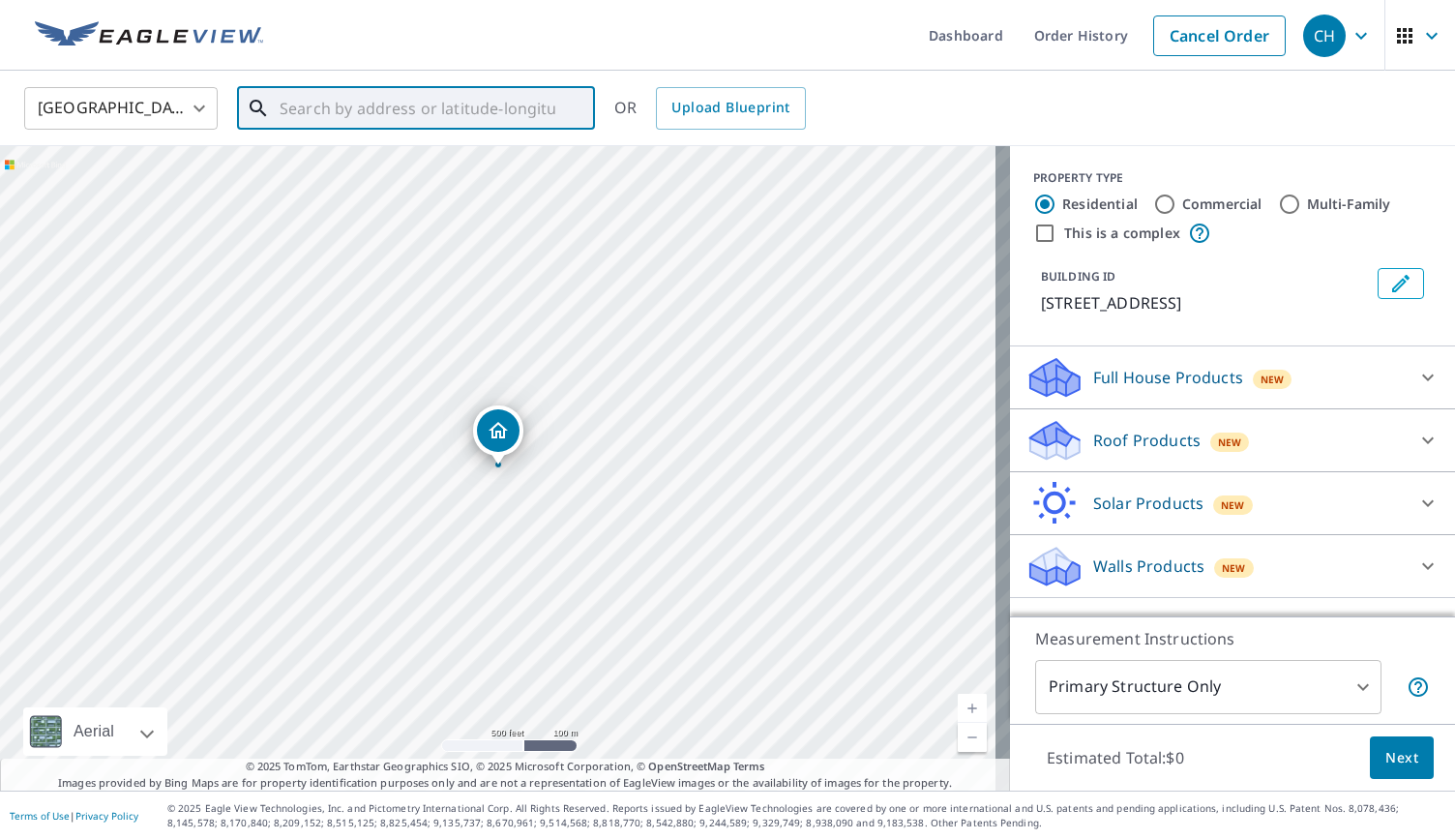
click at [500, 109] on input "text" at bounding box center [418, 108] width 276 height 55
click at [388, 165] on span "[STREET_ADDRESS]" at bounding box center [427, 165] width 303 height 23
type input "[STREET_ADDRESS]"
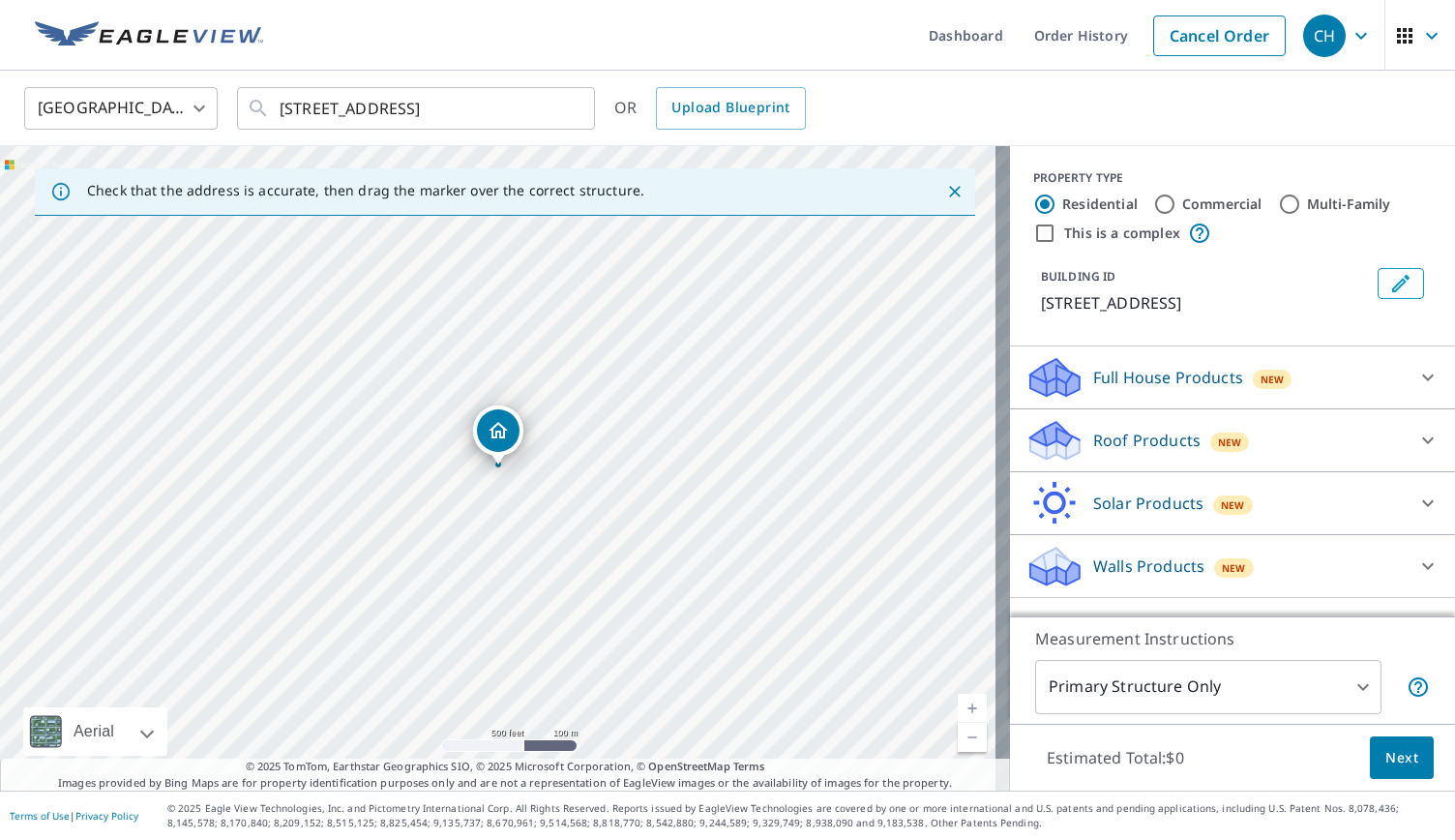
click at [957, 697] on link "Current Level 16, Zoom In" at bounding box center [972, 708] width 29 height 29
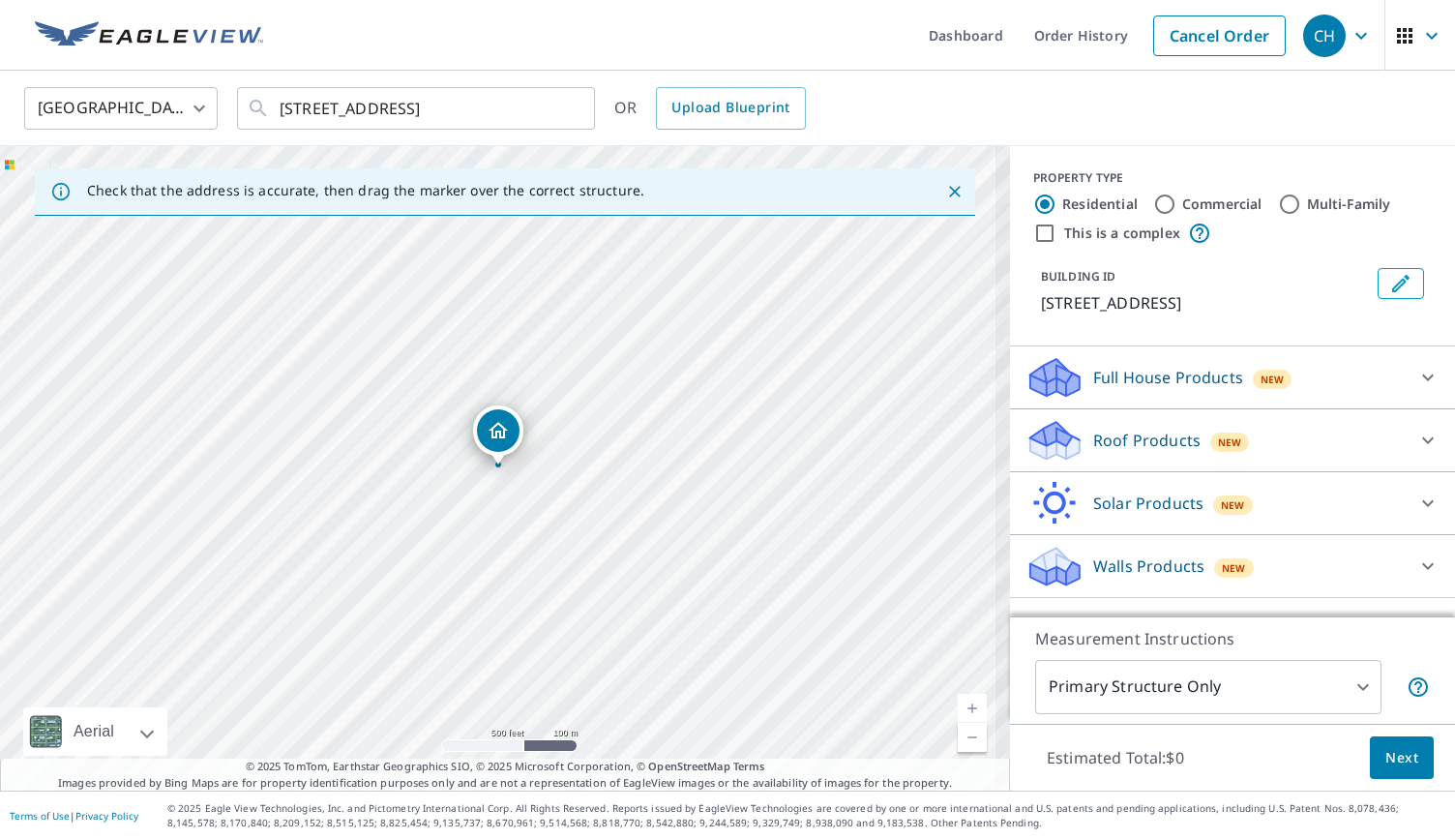
click at [957, 697] on link "Current Level 16, Zoom In" at bounding box center [972, 708] width 29 height 29
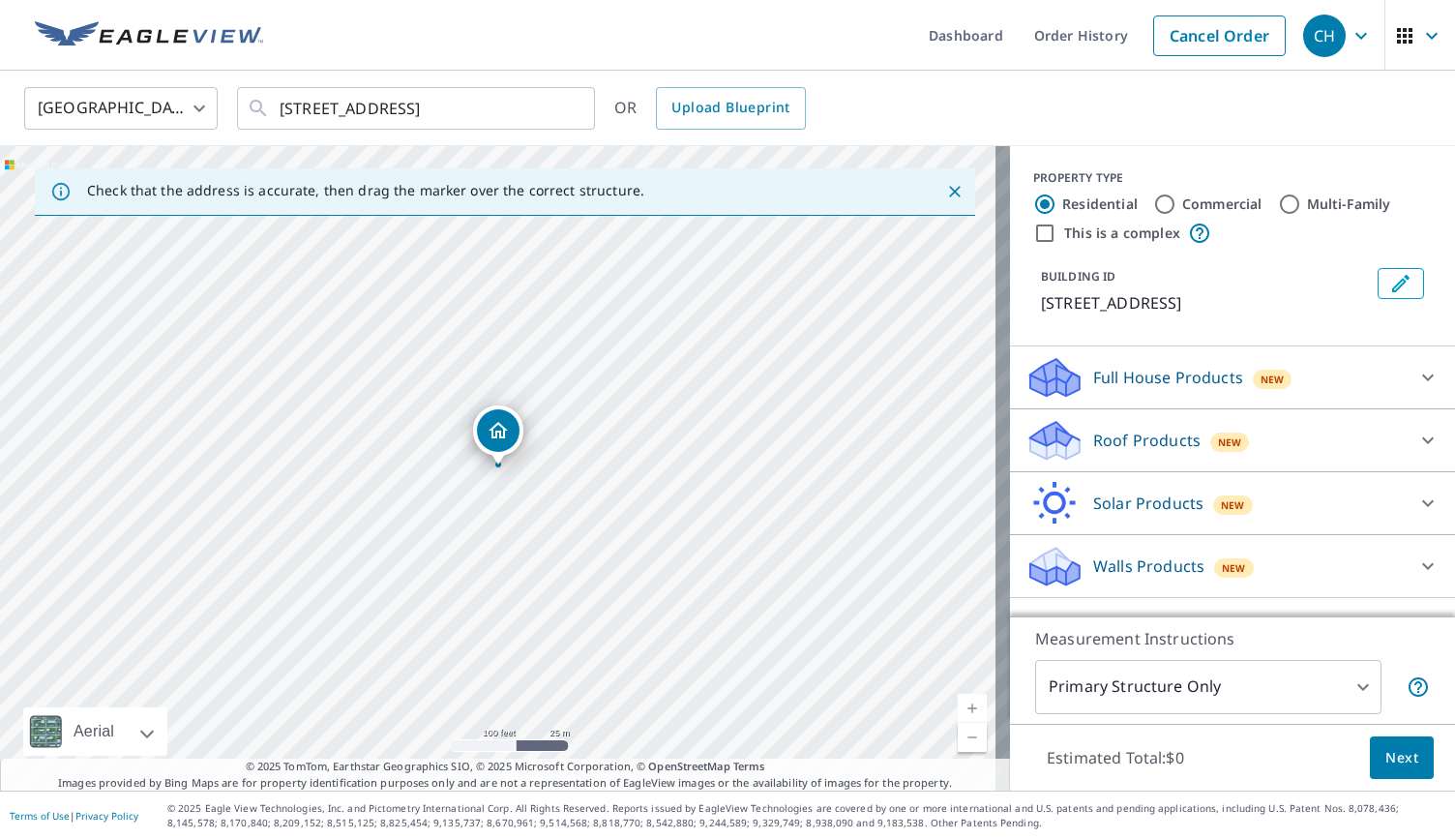
click at [957, 697] on link "Current Level 18, Zoom In" at bounding box center [972, 708] width 29 height 29
click at [1163, 452] on p "Roof Products" at bounding box center [1147, 440] width 107 height 23
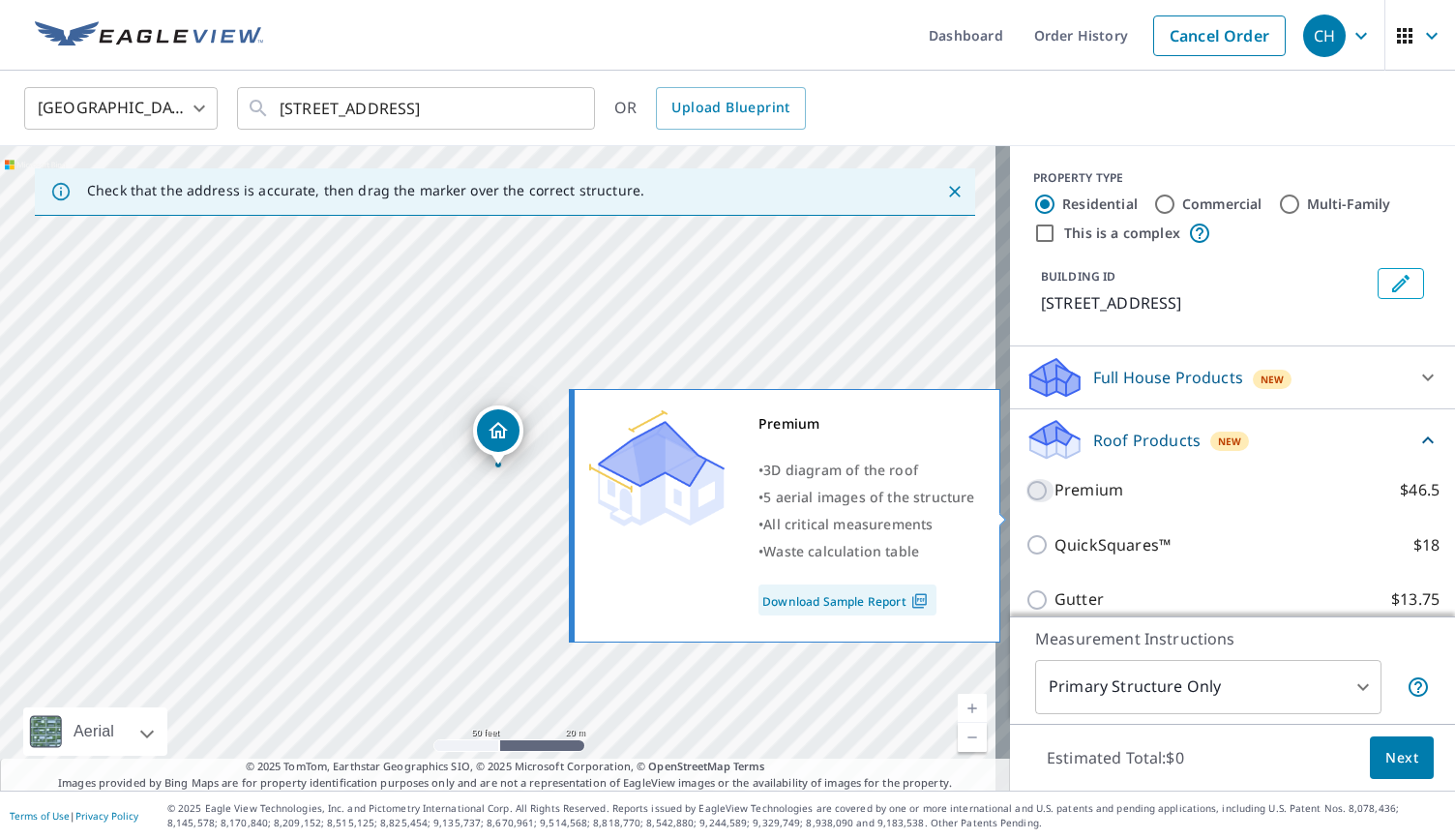
click at [1033, 502] on input "Premium $46.5" at bounding box center [1040, 491] width 29 height 23
checkbox input "true"
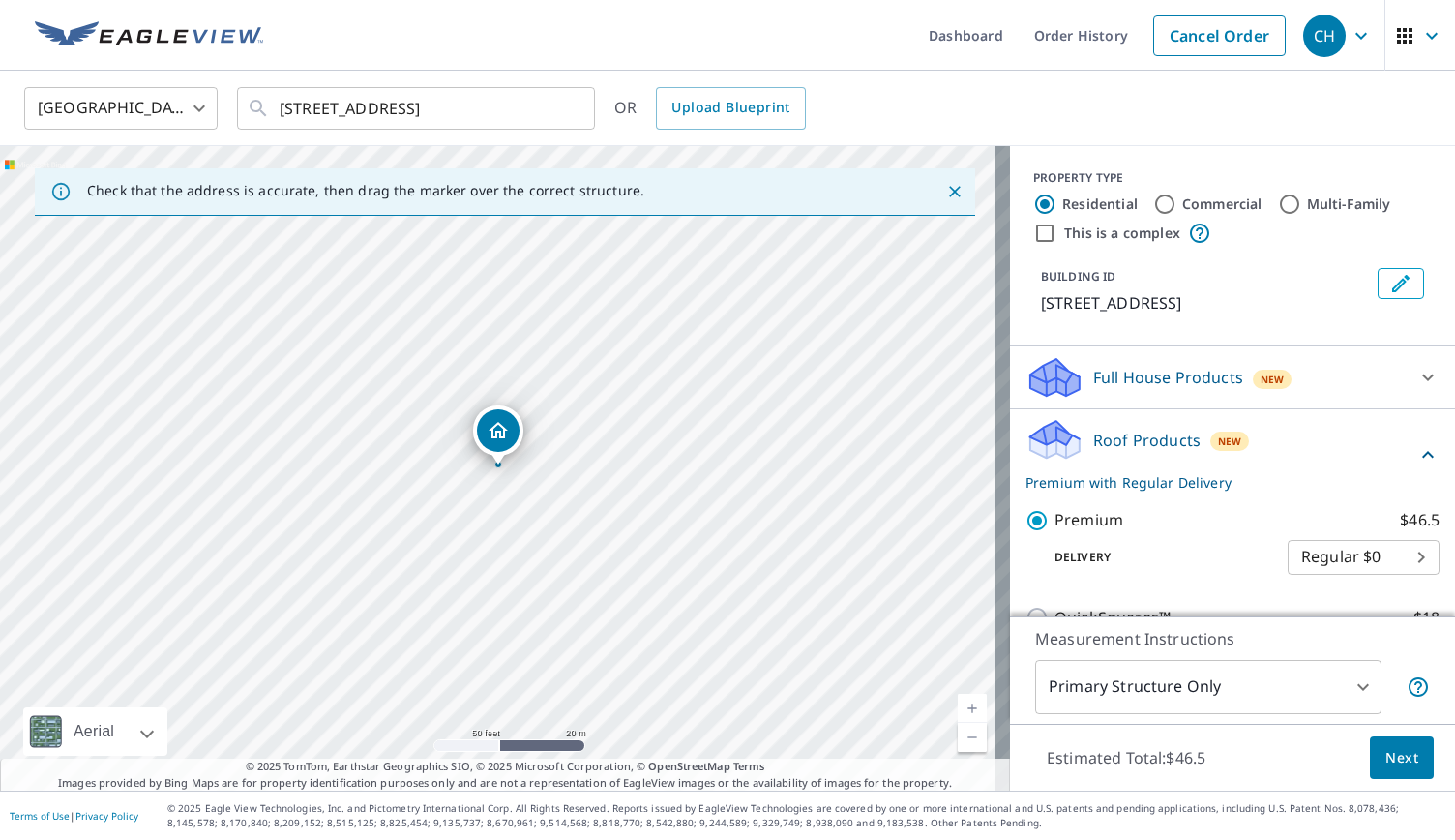
click at [1386, 753] on span "Next" at bounding box center [1402, 757] width 33 height 24
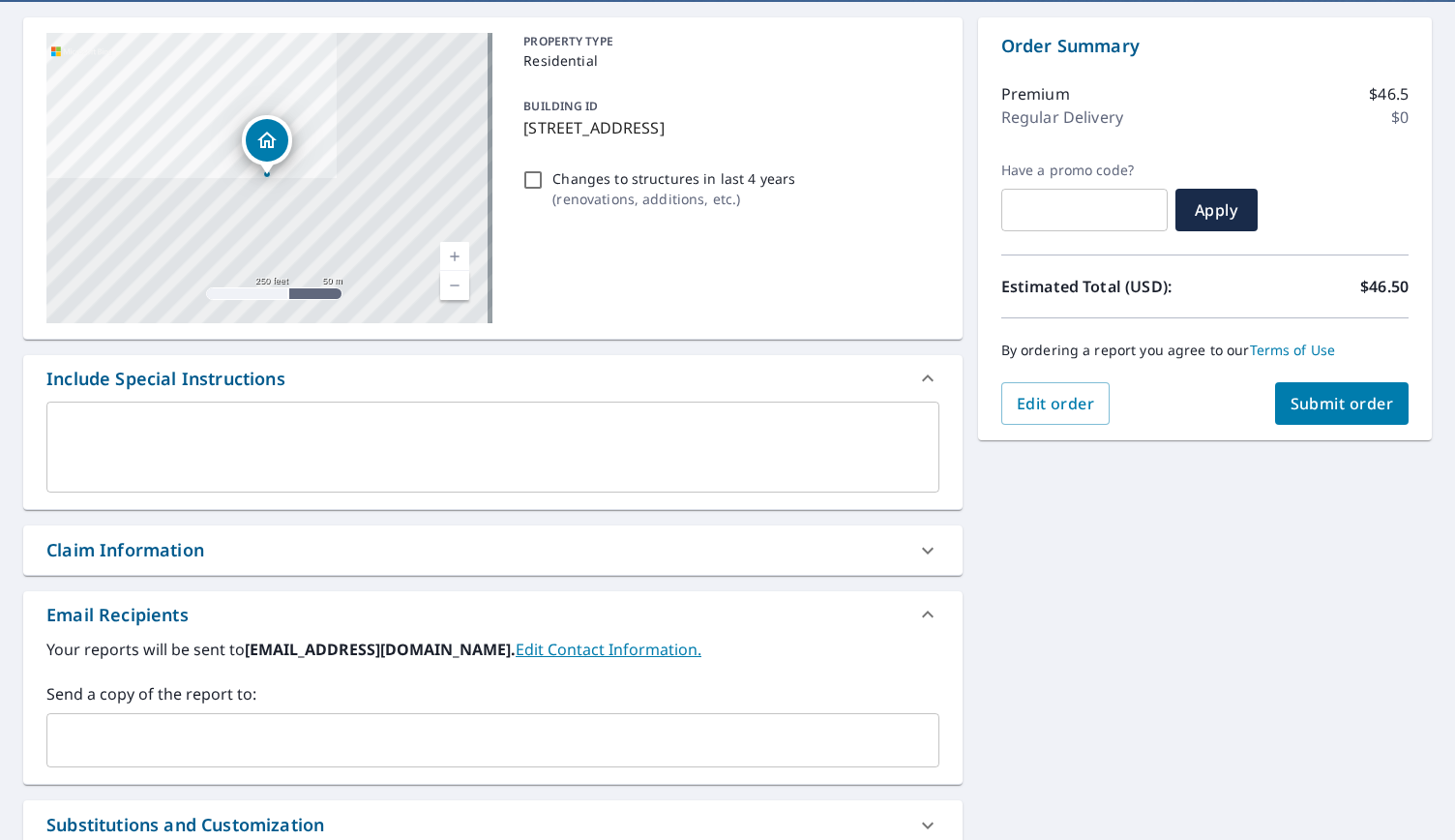
scroll to position [191, 0]
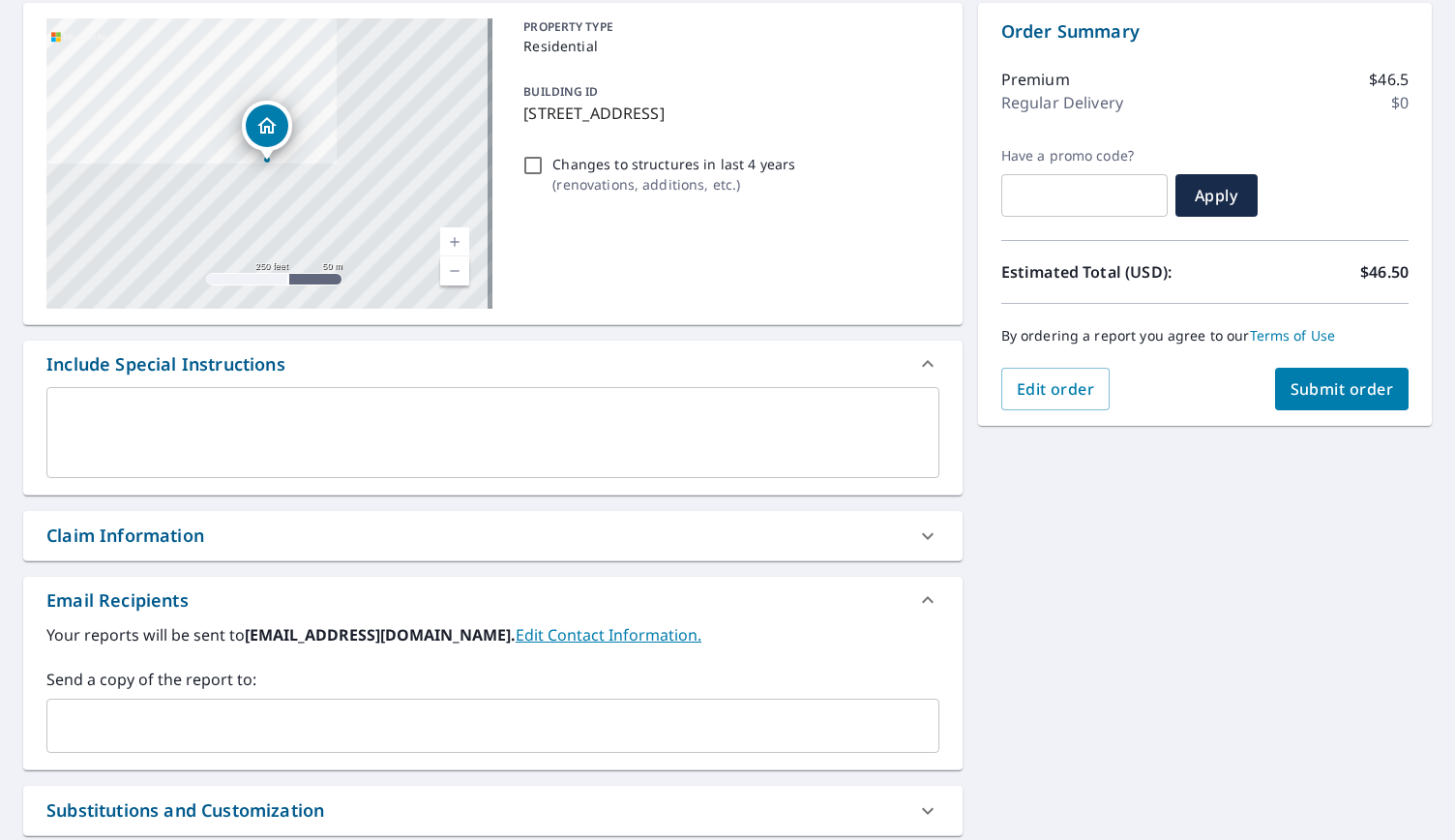
click at [267, 729] on input "text" at bounding box center [478, 726] width 846 height 37
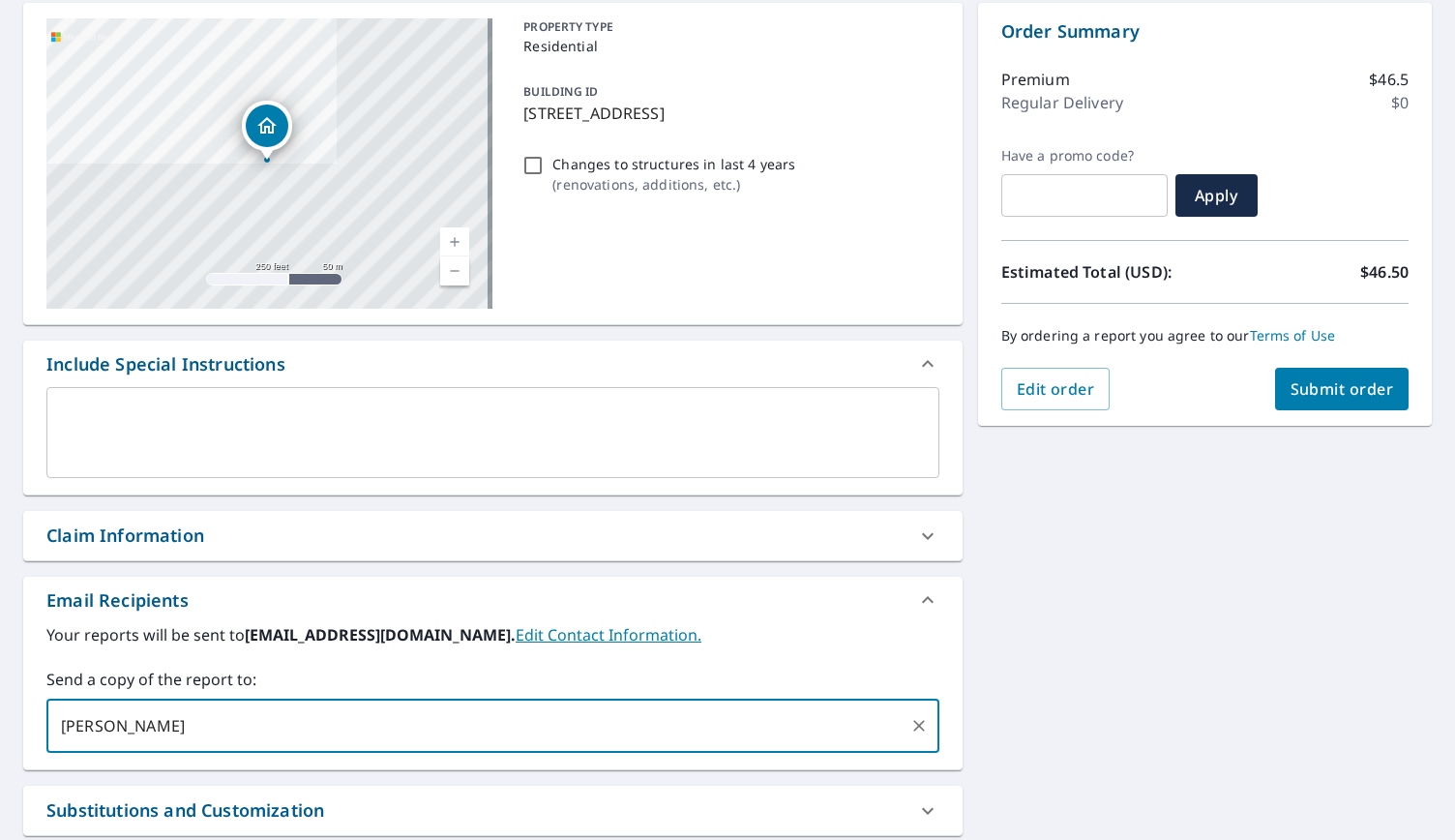
type input "kolby"
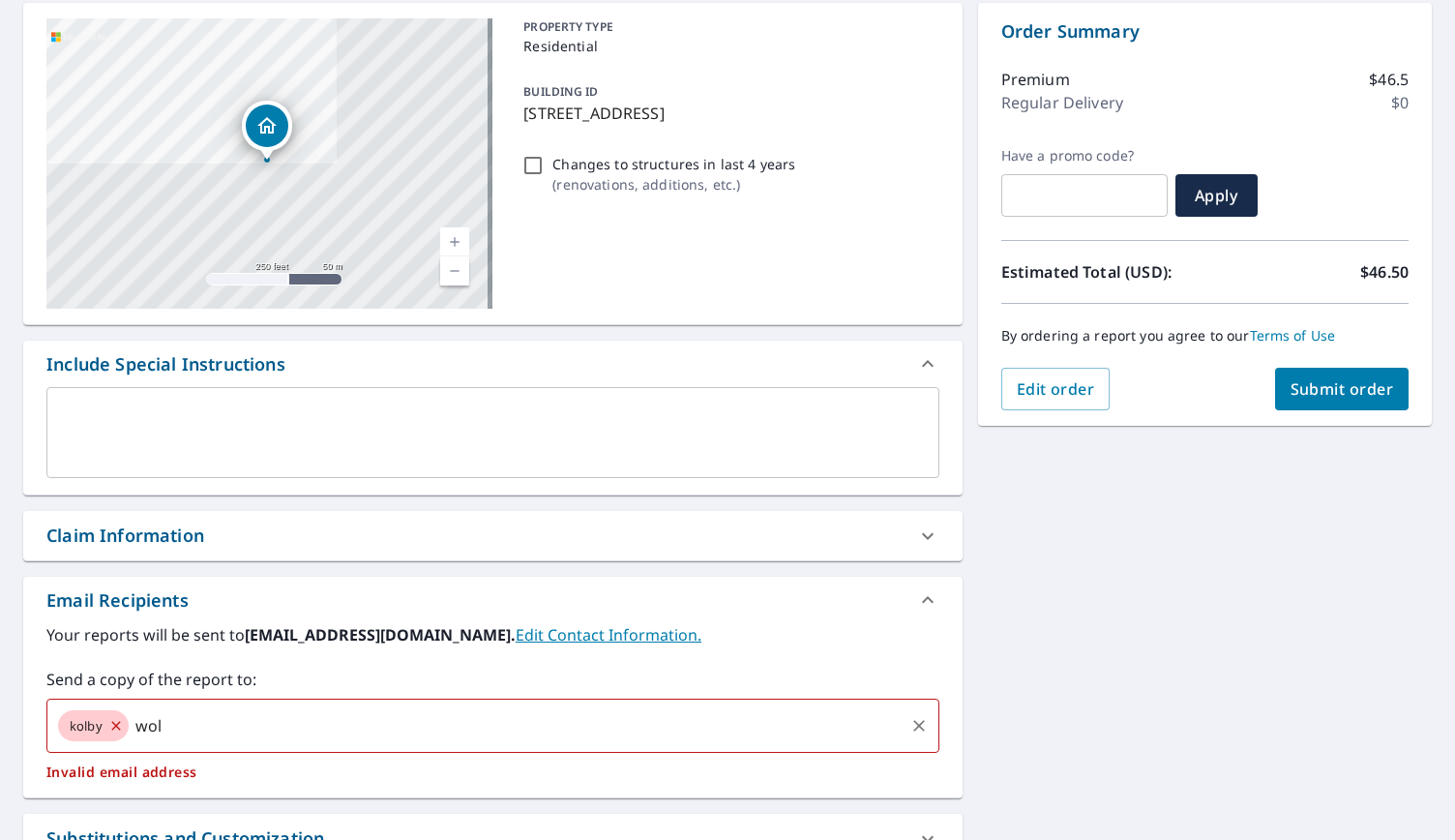
type input "wolf"
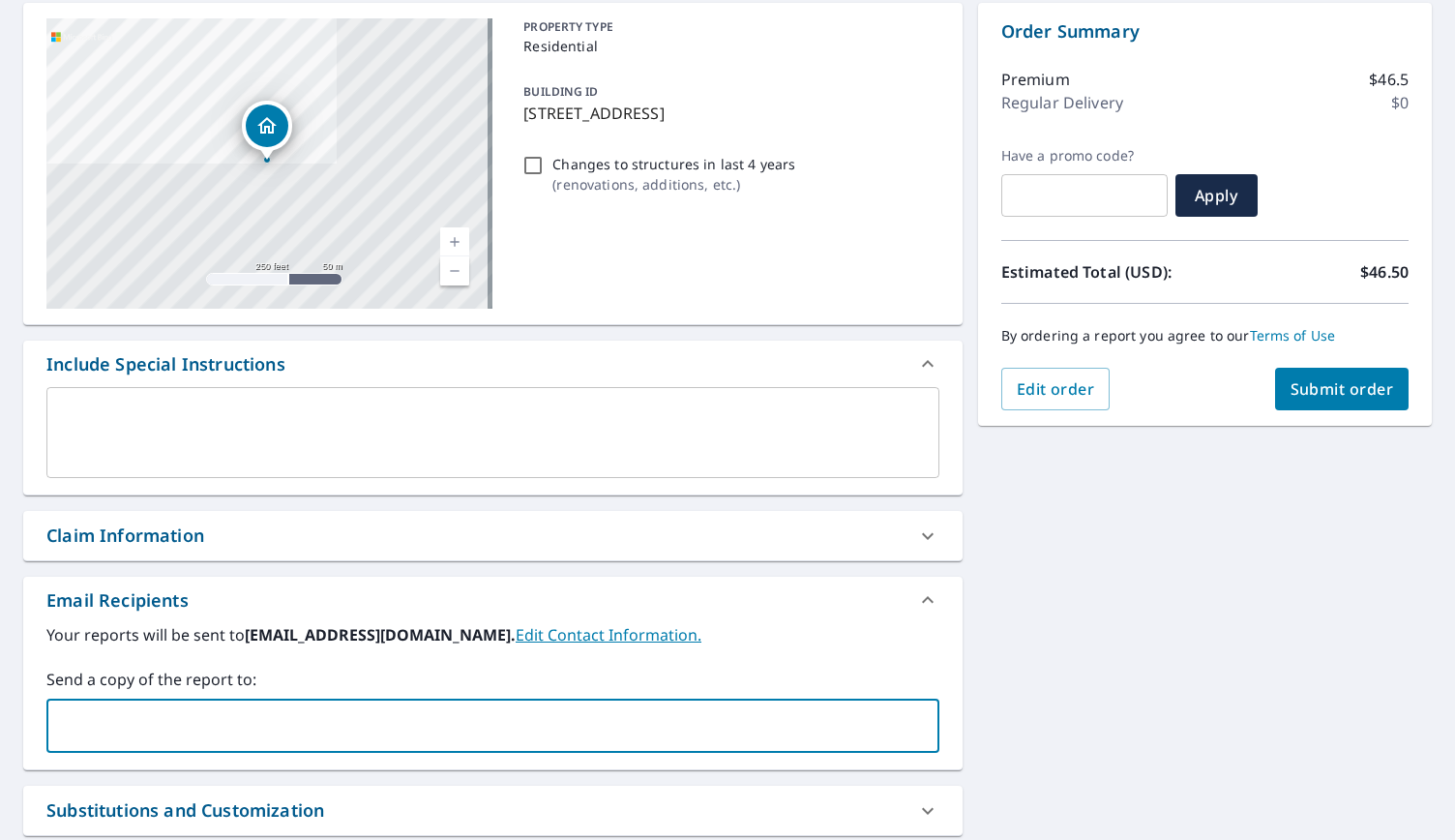
scroll to position [0, 0]
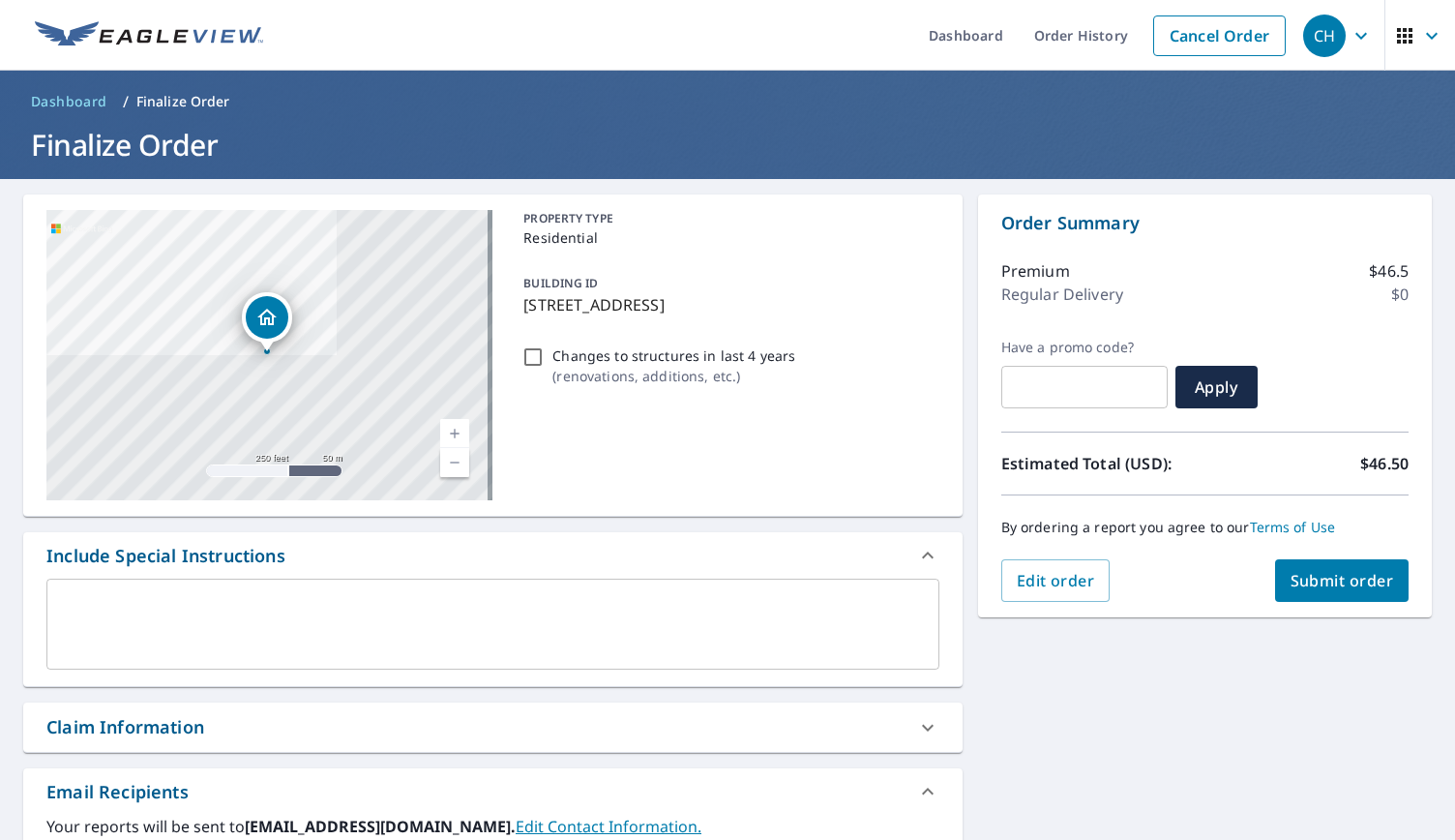
click at [1310, 576] on span "Submit order" at bounding box center [1343, 580] width 103 height 21
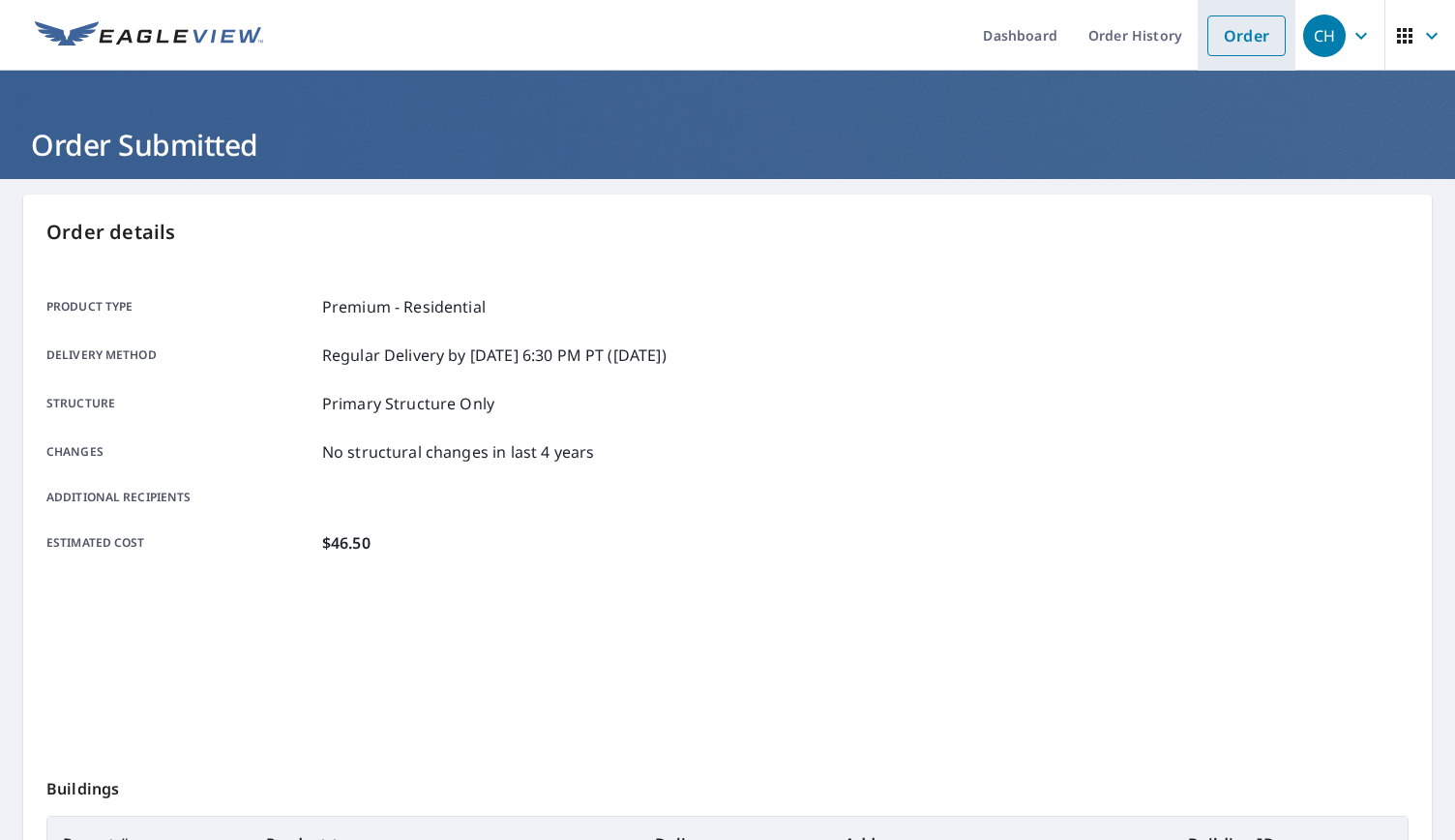
click at [1207, 29] on link "Order" at bounding box center [1246, 36] width 78 height 41
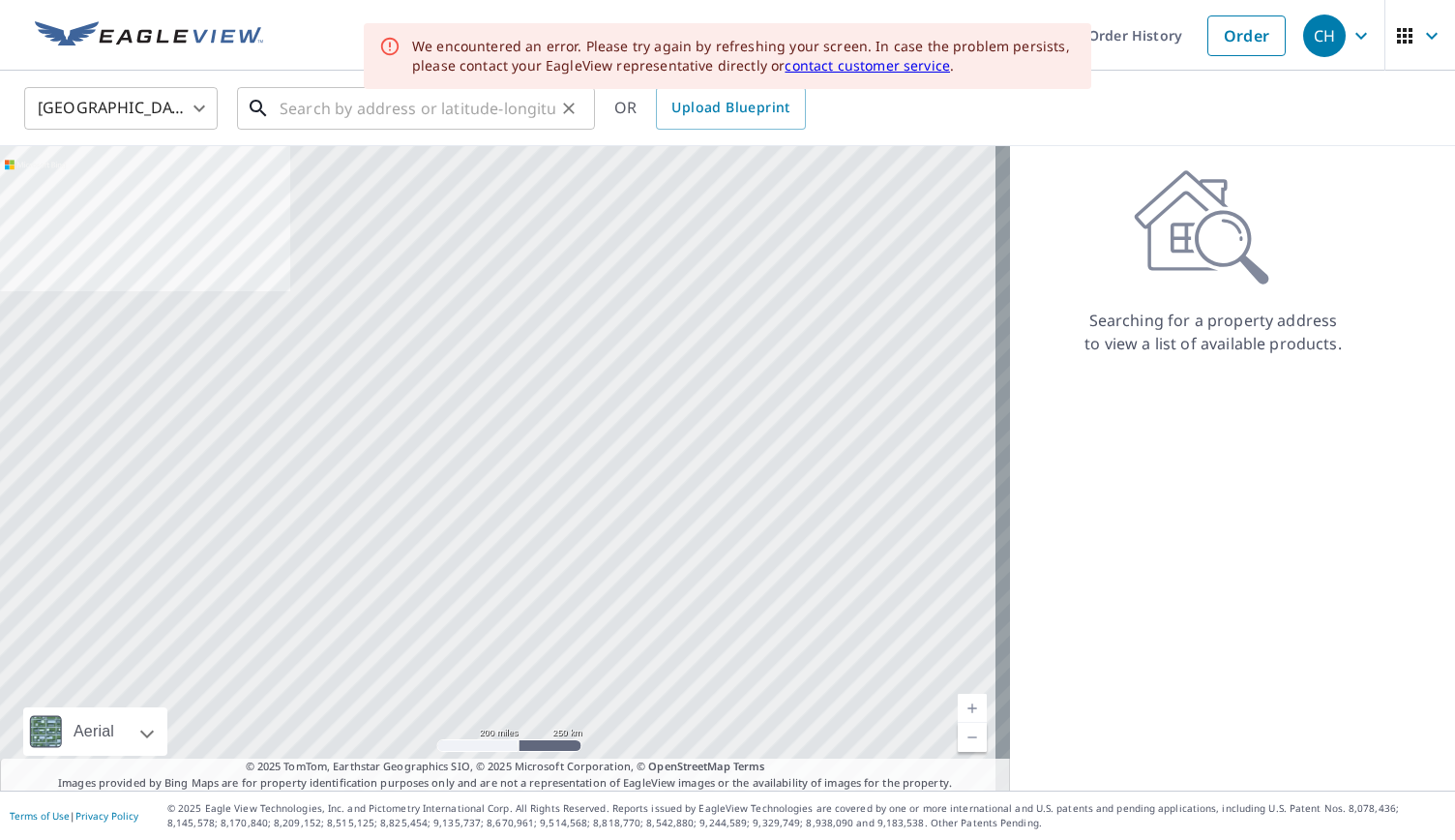
click at [454, 118] on input "text" at bounding box center [418, 108] width 276 height 55
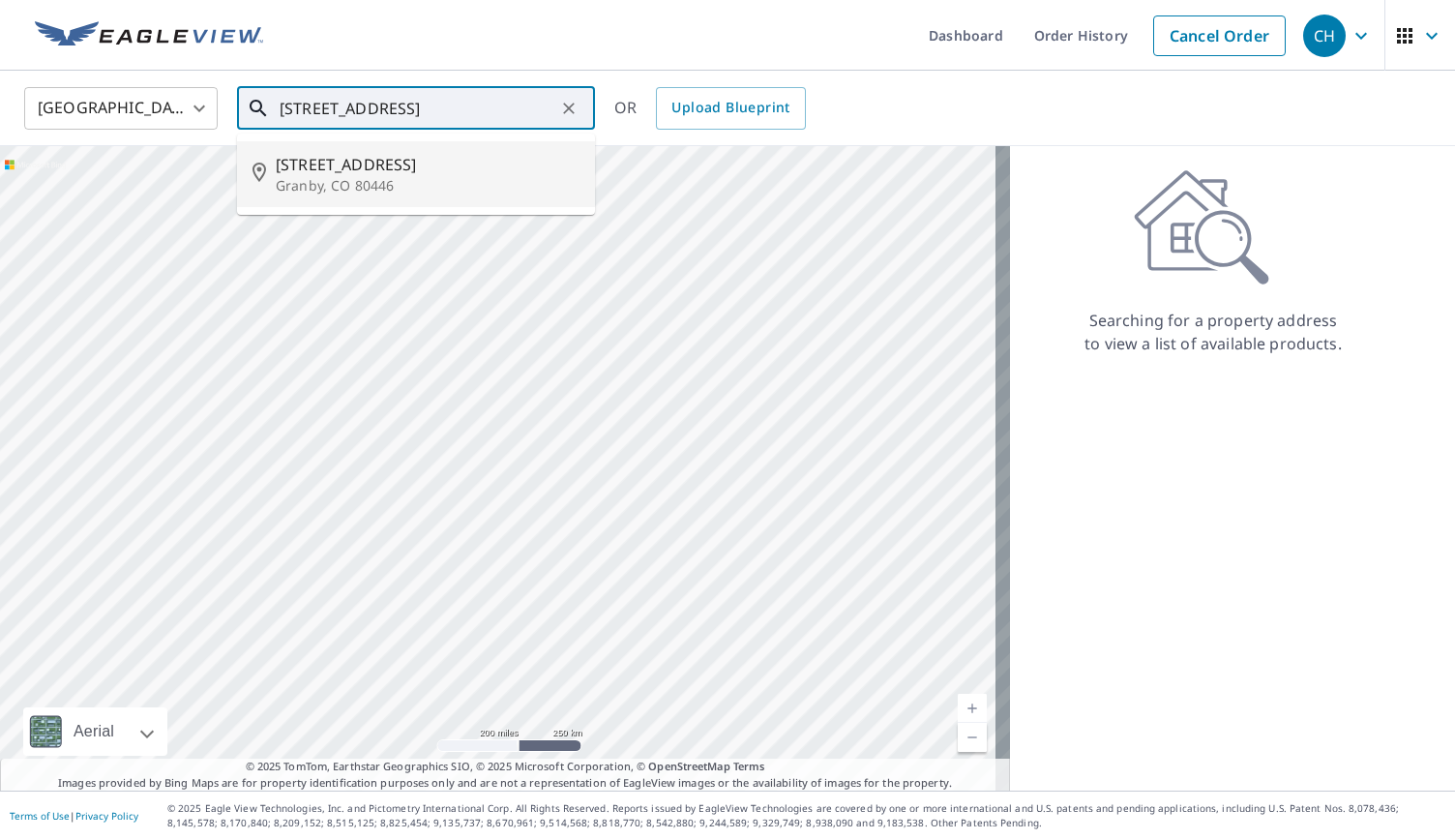
click at [412, 172] on span "[STREET_ADDRESS]" at bounding box center [427, 165] width 303 height 23
type input "[STREET_ADDRESS]"
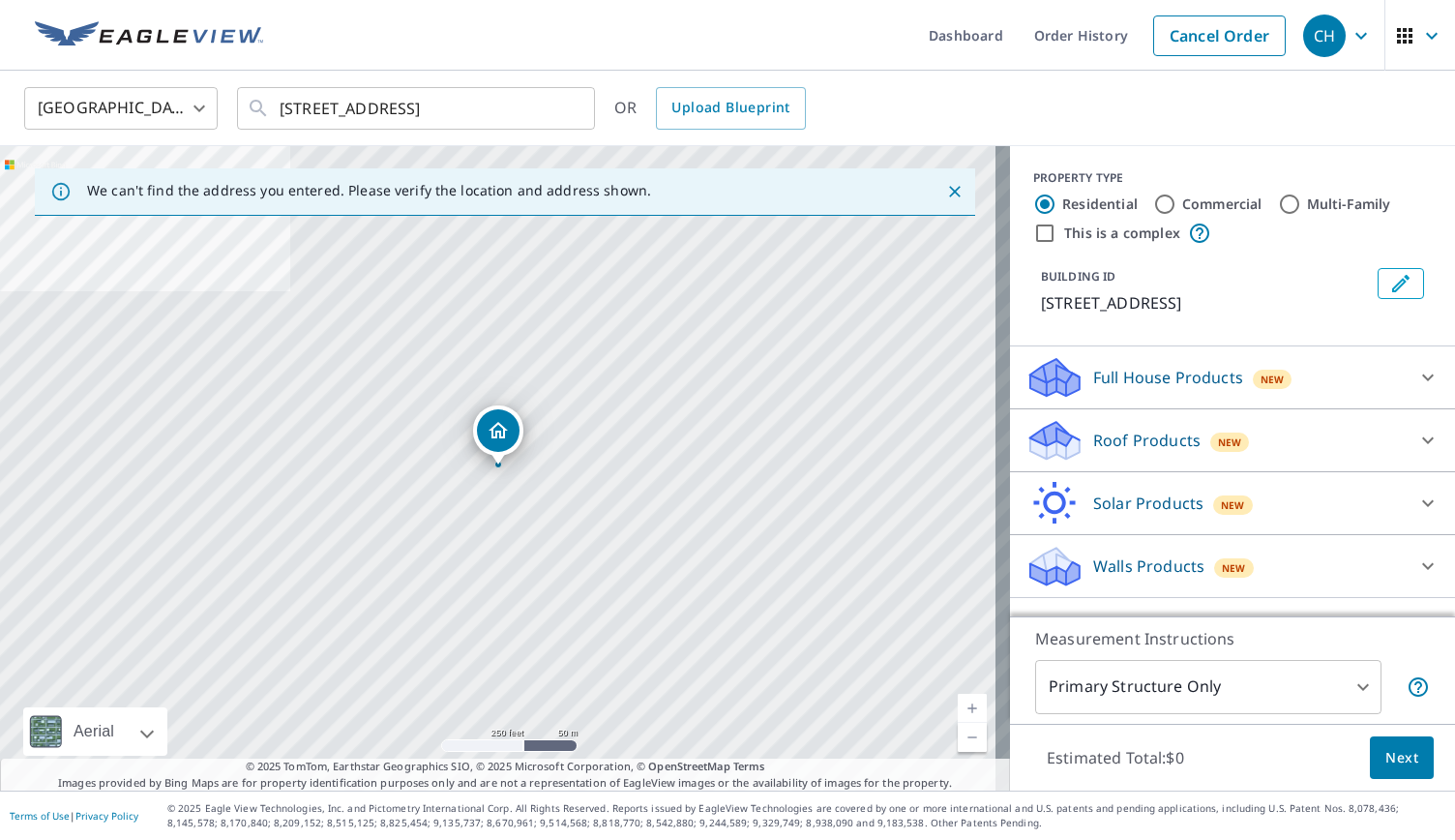
click at [965, 709] on link "Current Level 17, Zoom In" at bounding box center [972, 708] width 29 height 29
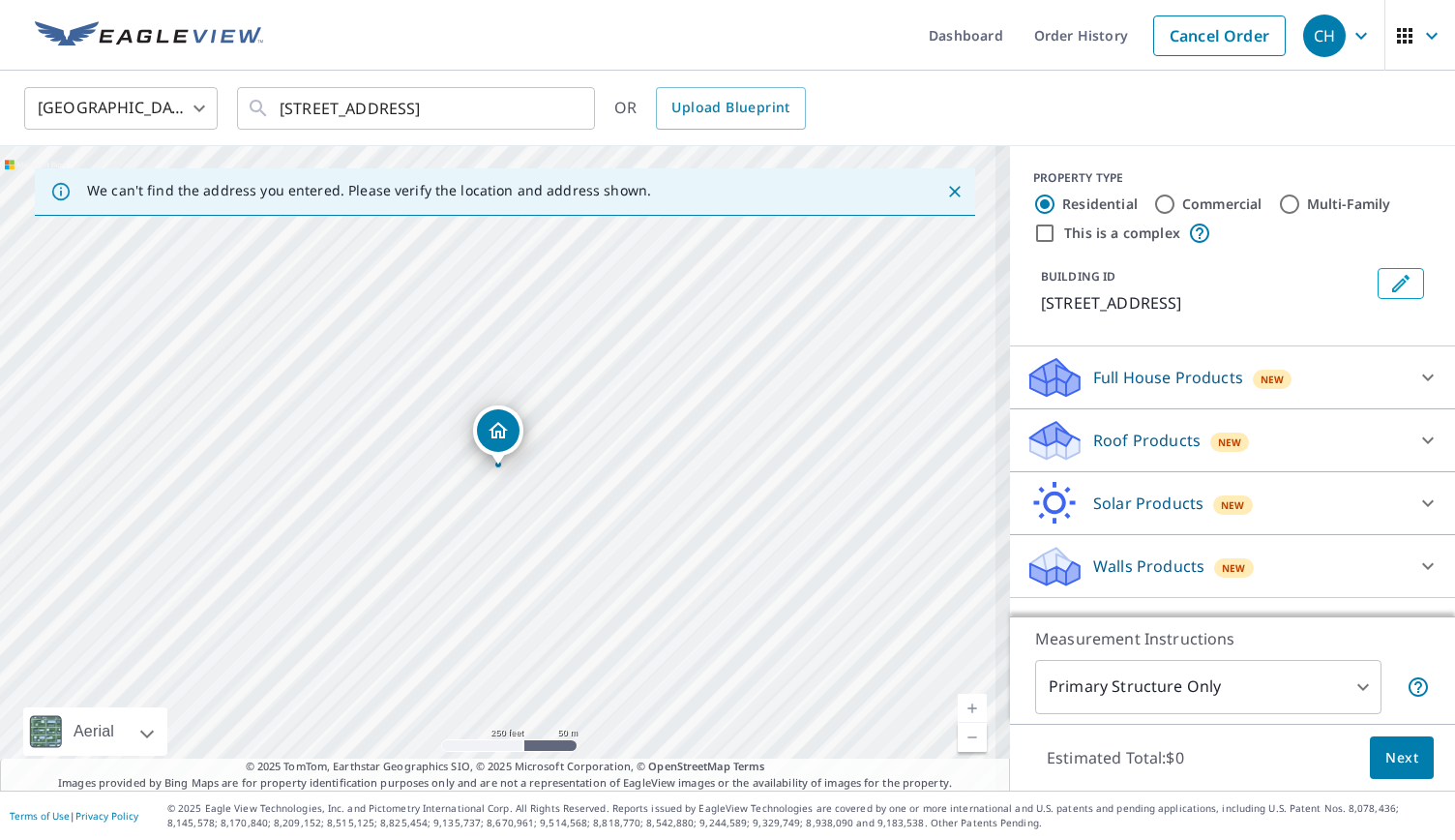
click at [965, 709] on link "Current Level 17, Zoom In" at bounding box center [972, 708] width 29 height 29
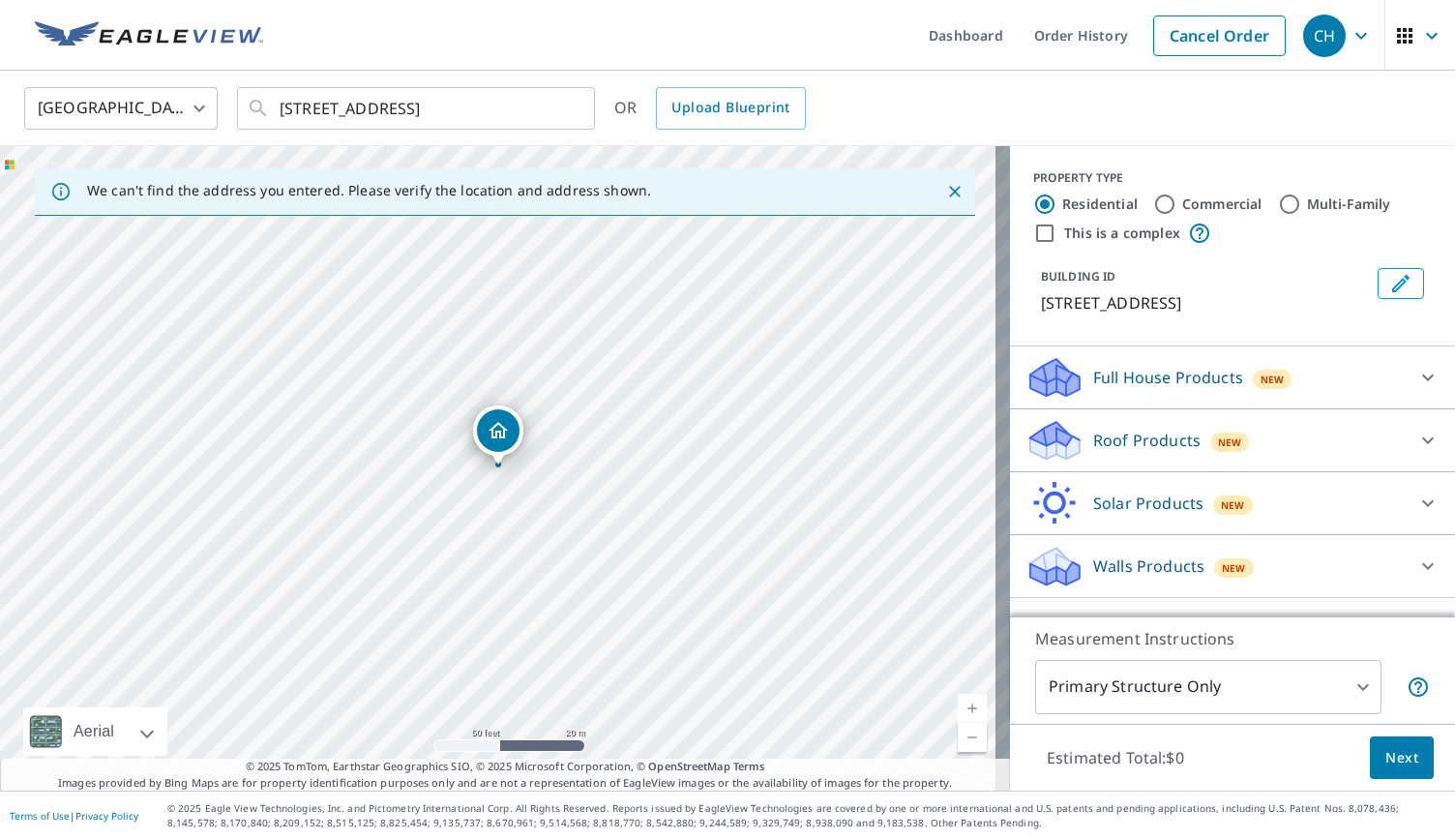
click at [943, 703] on div "[STREET_ADDRESS]" at bounding box center [505, 468] width 1010 height 644
click at [957, 707] on link "Current Level 19, Zoom In" at bounding box center [972, 708] width 29 height 29
click at [957, 707] on link "Current Level 20, Zoom In Disabled" at bounding box center [972, 708] width 29 height 29
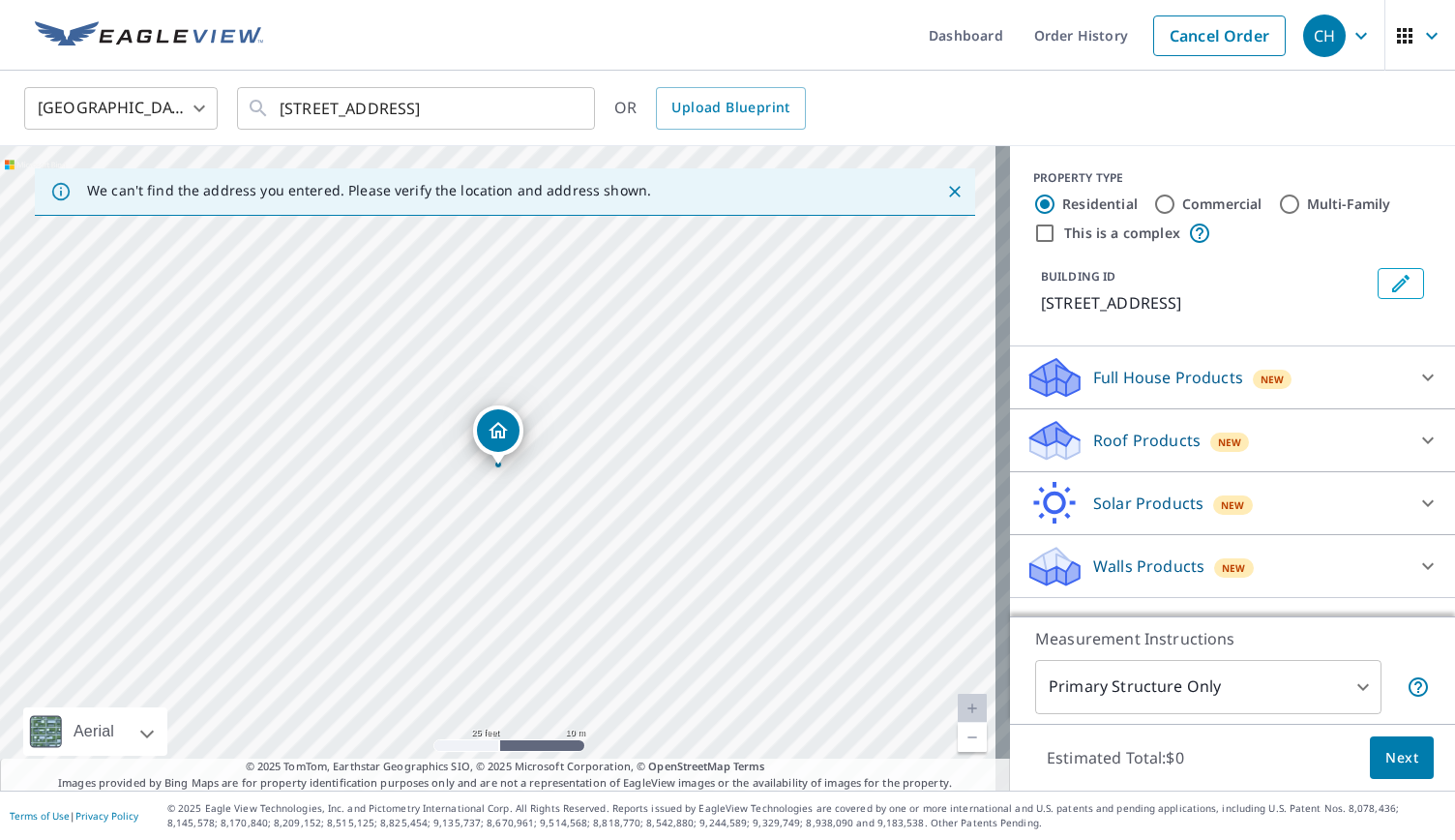
click at [957, 707] on link "Current Level 20, Zoom In Disabled" at bounding box center [972, 708] width 29 height 29
click at [1148, 434] on p "Roof Products" at bounding box center [1147, 440] width 107 height 23
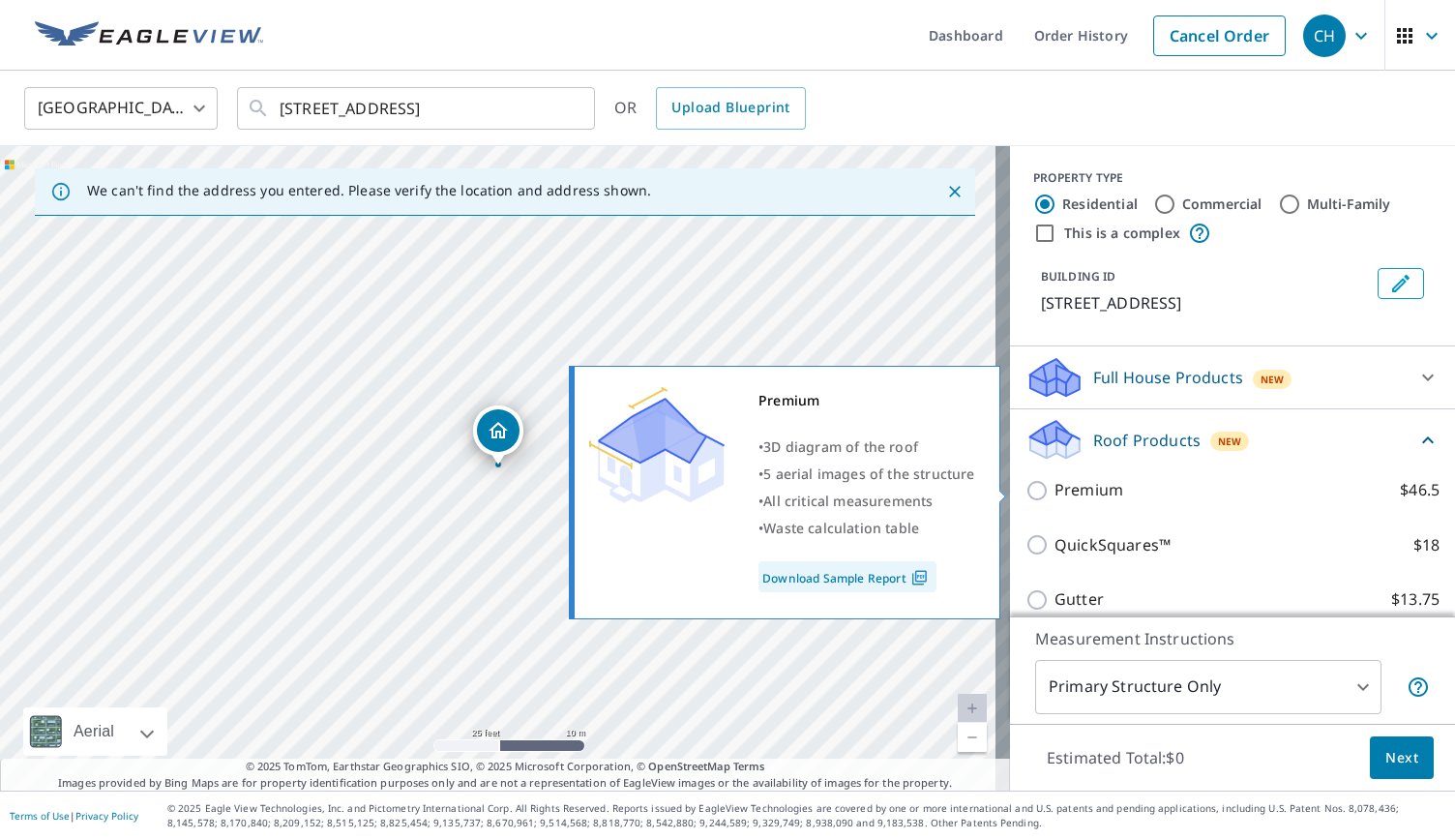
click at [1078, 478] on p "Premium" at bounding box center [1089, 490] width 68 height 24
click at [1055, 479] on input "Premium $46.5" at bounding box center [1040, 491] width 29 height 23
checkbox input "true"
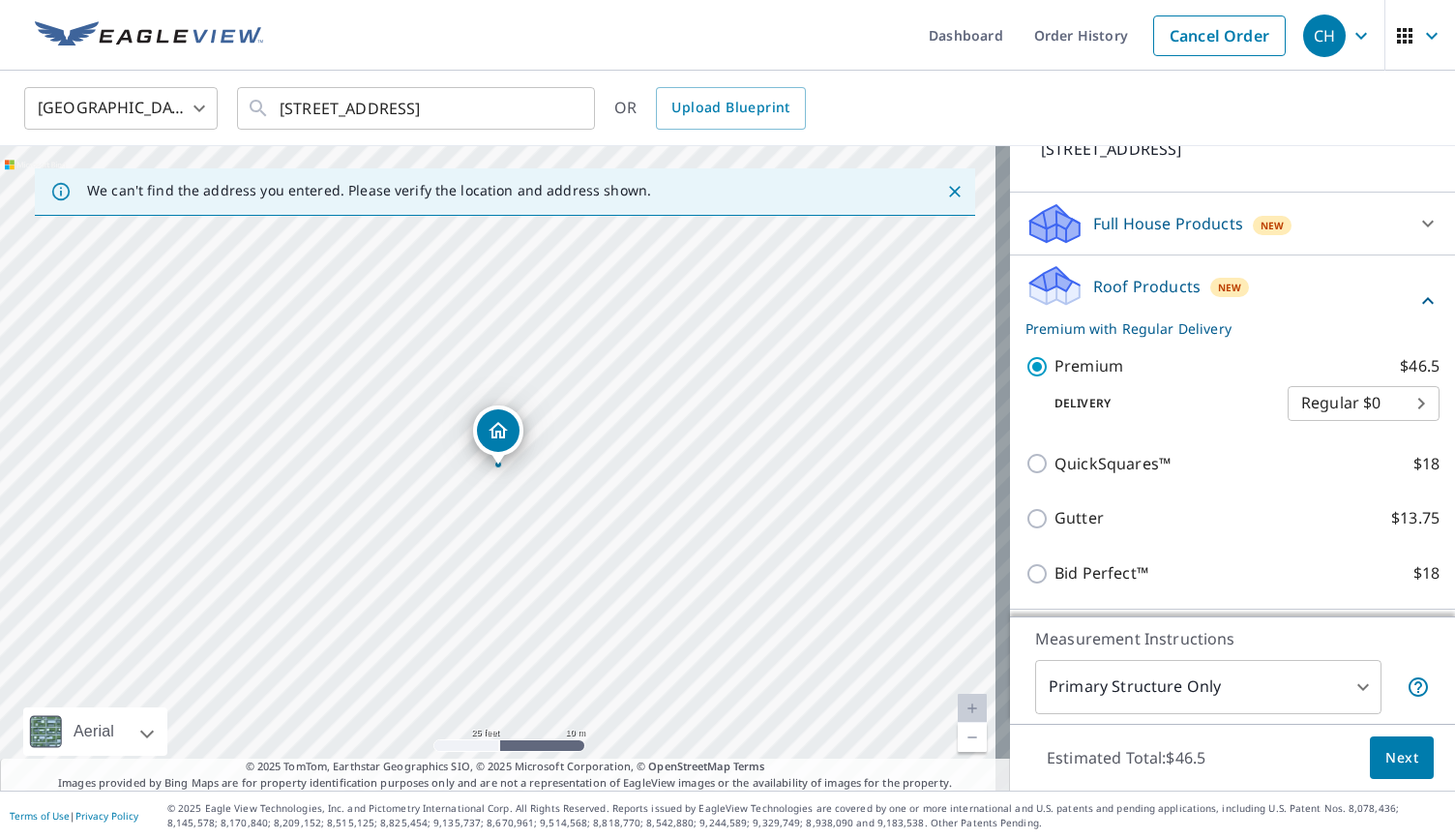
scroll to position [155, 0]
click at [1061, 448] on div "QuickSquares™ $18" at bounding box center [1233, 462] width 414 height 56
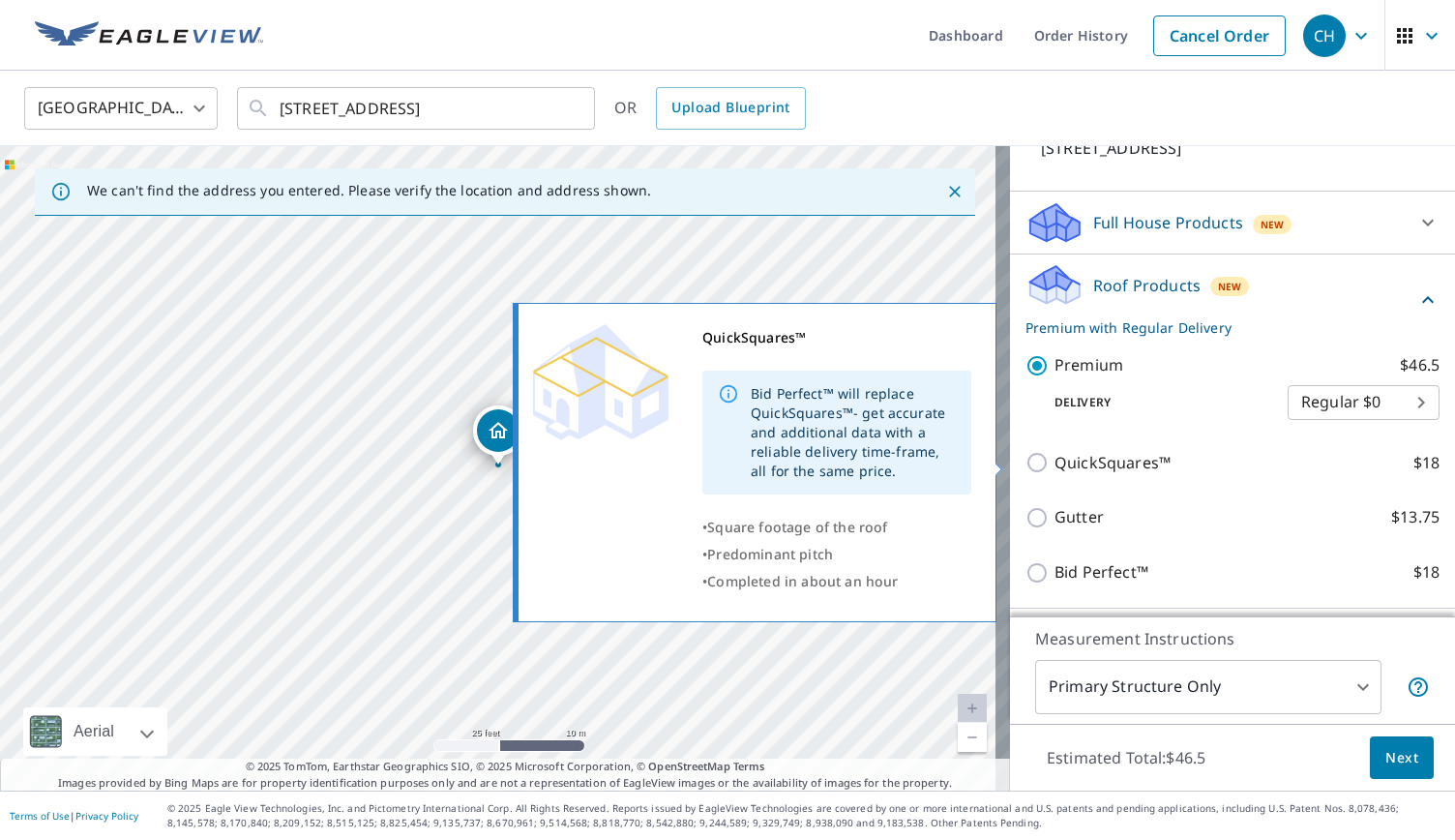
click at [1026, 461] on input "QuickSquares™ $18" at bounding box center [1040, 462] width 29 height 23
checkbox input "true"
type input "1"
checkbox input "false"
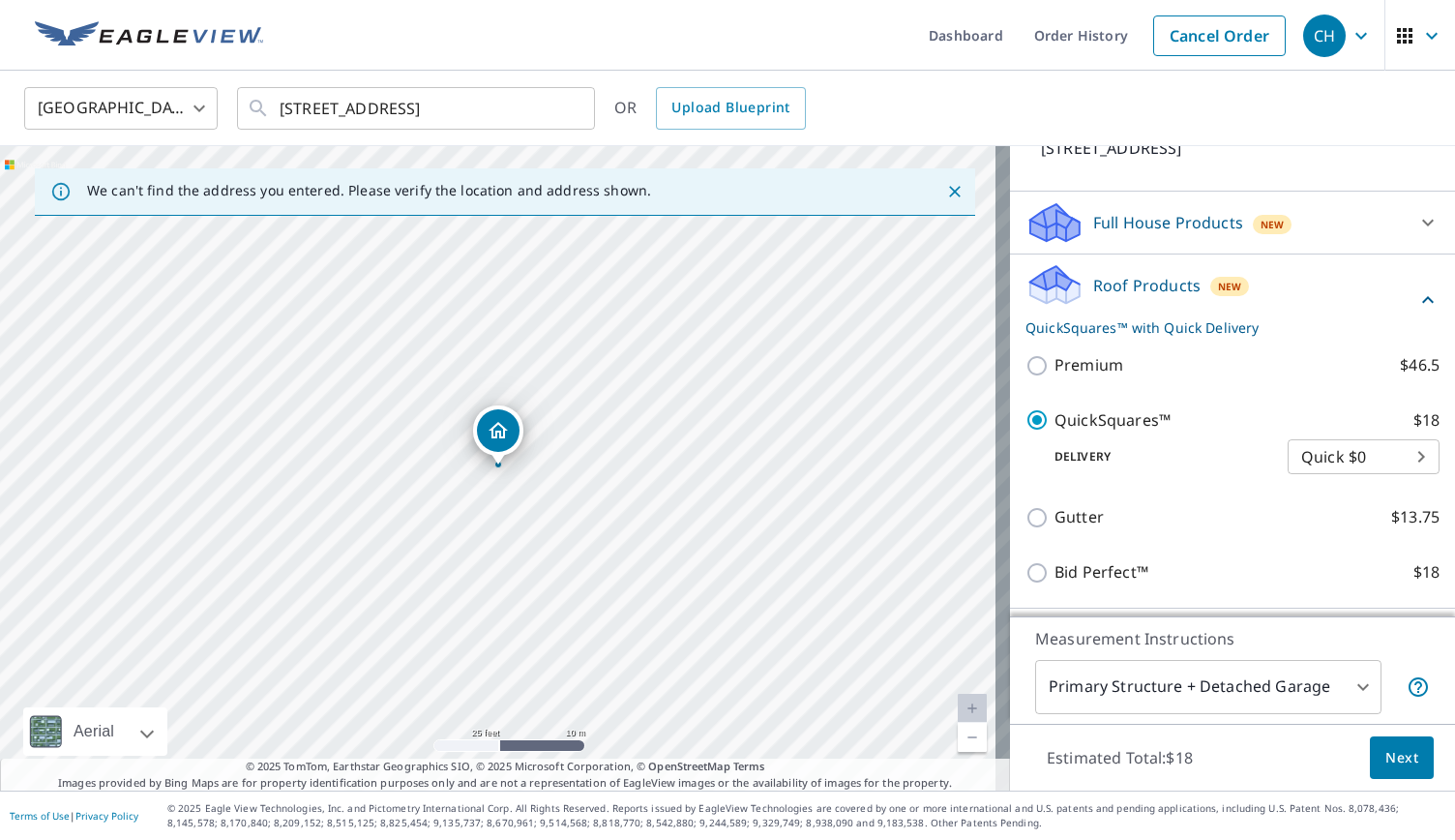
click at [1405, 765] on button "Next" at bounding box center [1401, 757] width 63 height 44
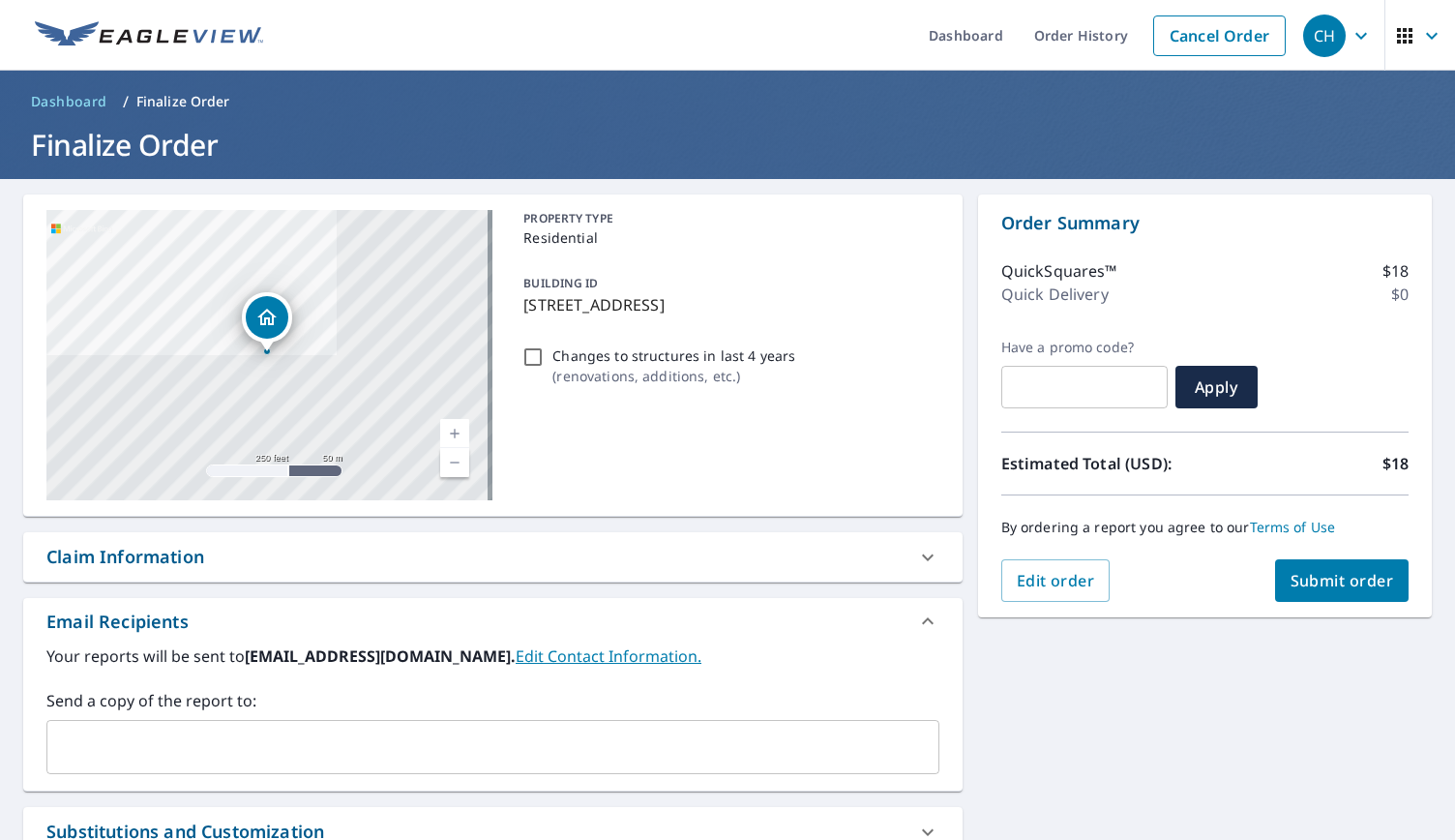
click at [1308, 581] on span "Submit order" at bounding box center [1343, 580] width 103 height 21
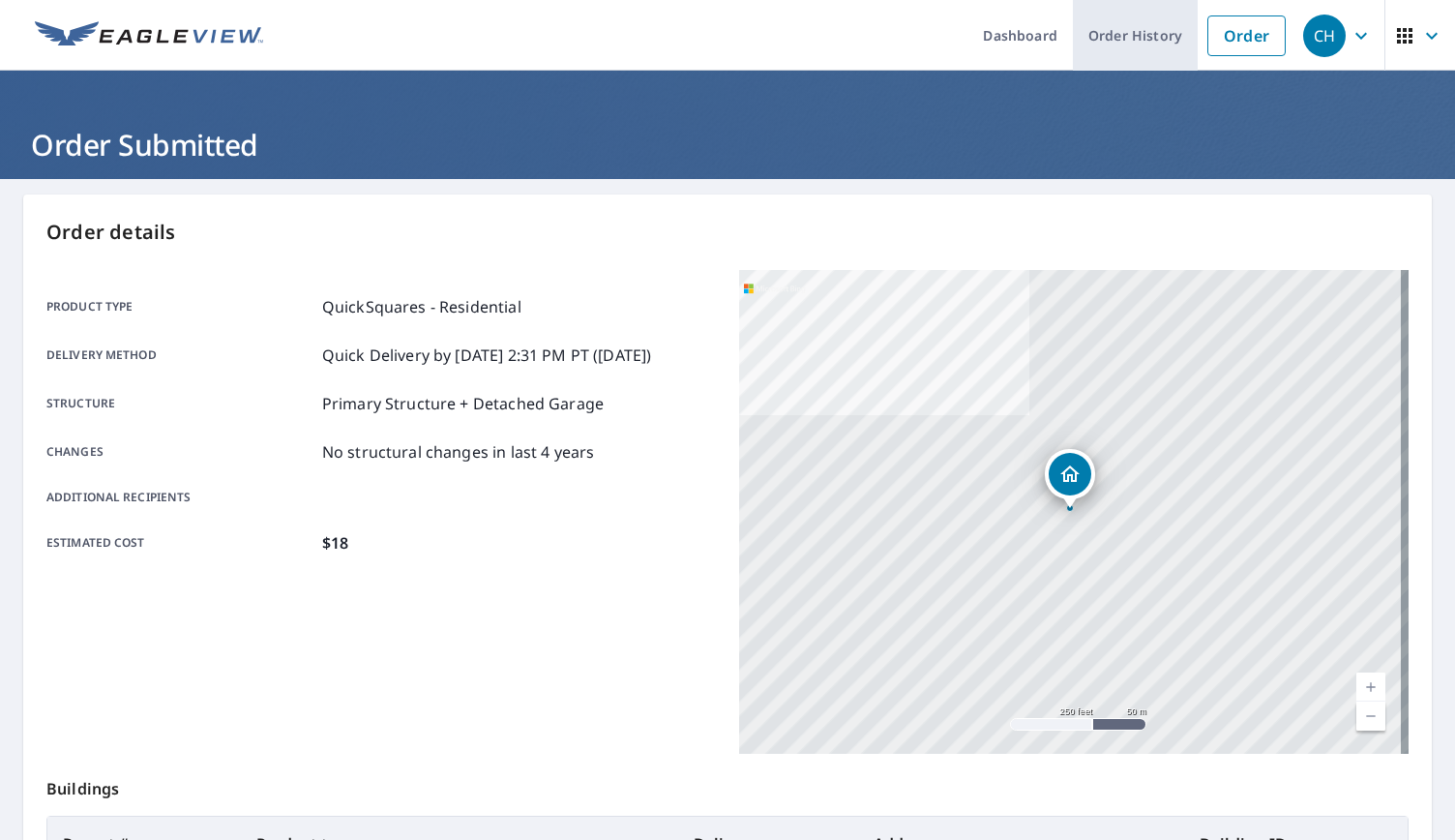
click at [1111, 43] on link "Order History" at bounding box center [1135, 35] width 125 height 70
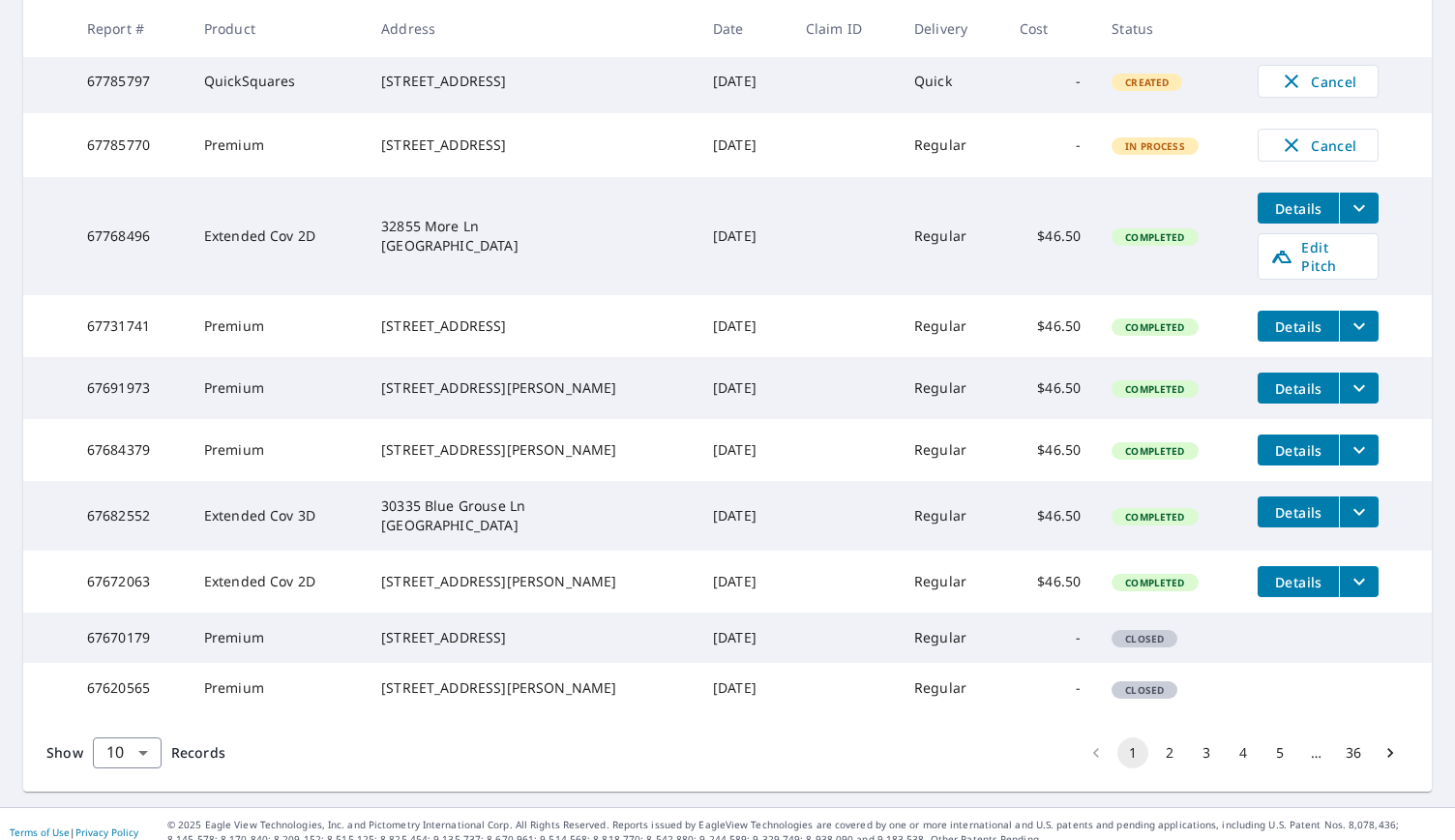
scroll to position [460, 0]
